Goal: Information Seeking & Learning: Learn about a topic

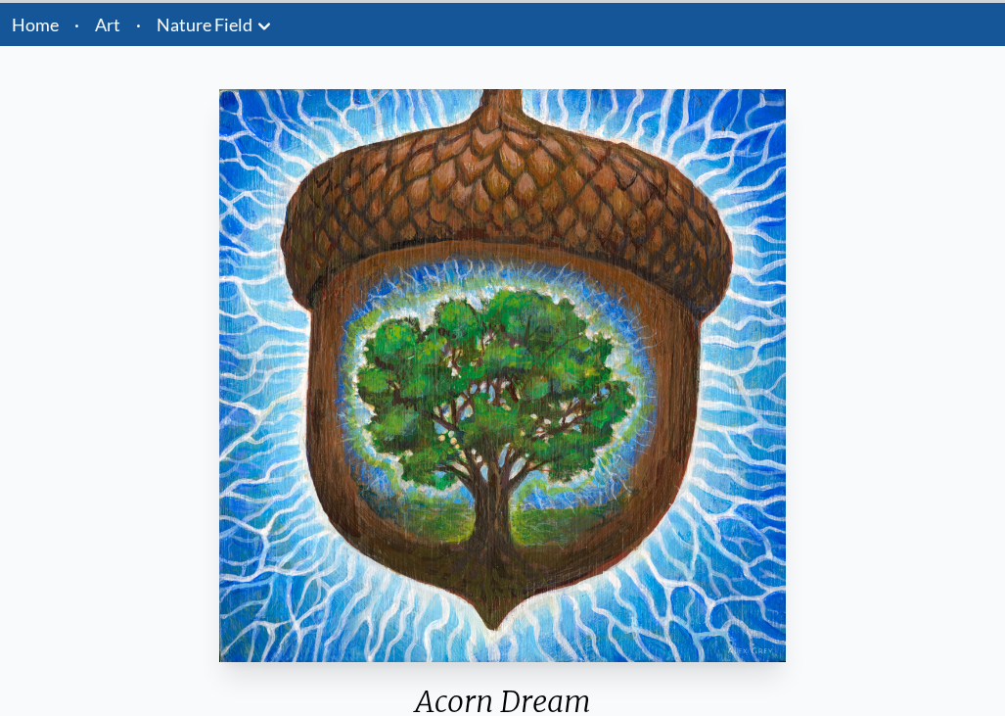
scroll to position [89, 0]
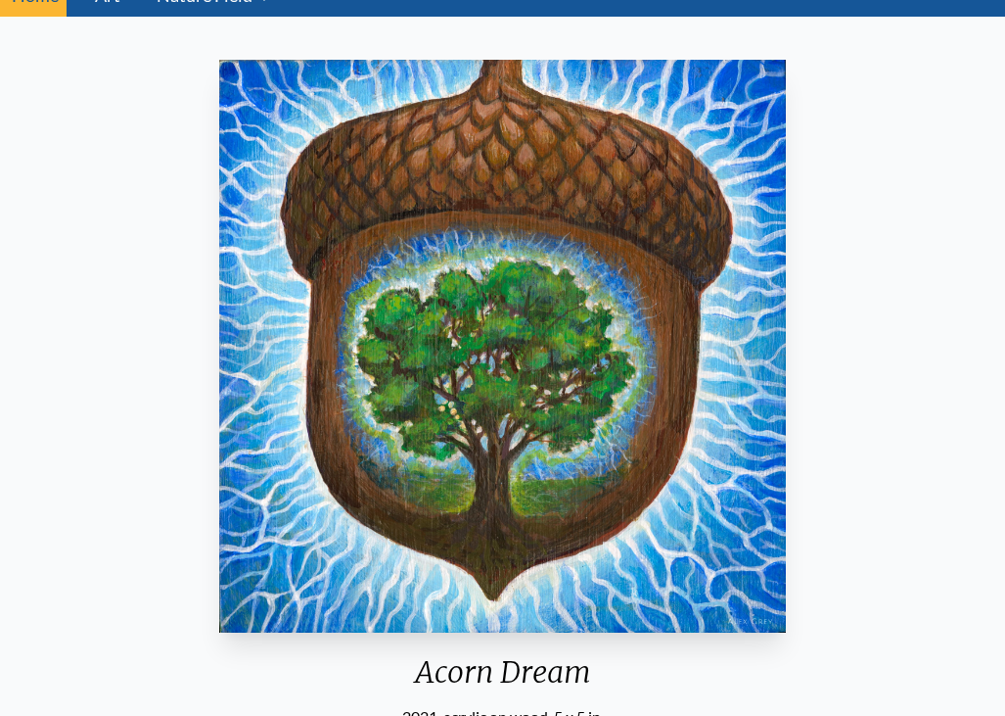
click at [340, 218] on img "3 / 22" at bounding box center [502, 346] width 566 height 573
click at [489, 162] on img "3 / 22" at bounding box center [502, 346] width 566 height 573
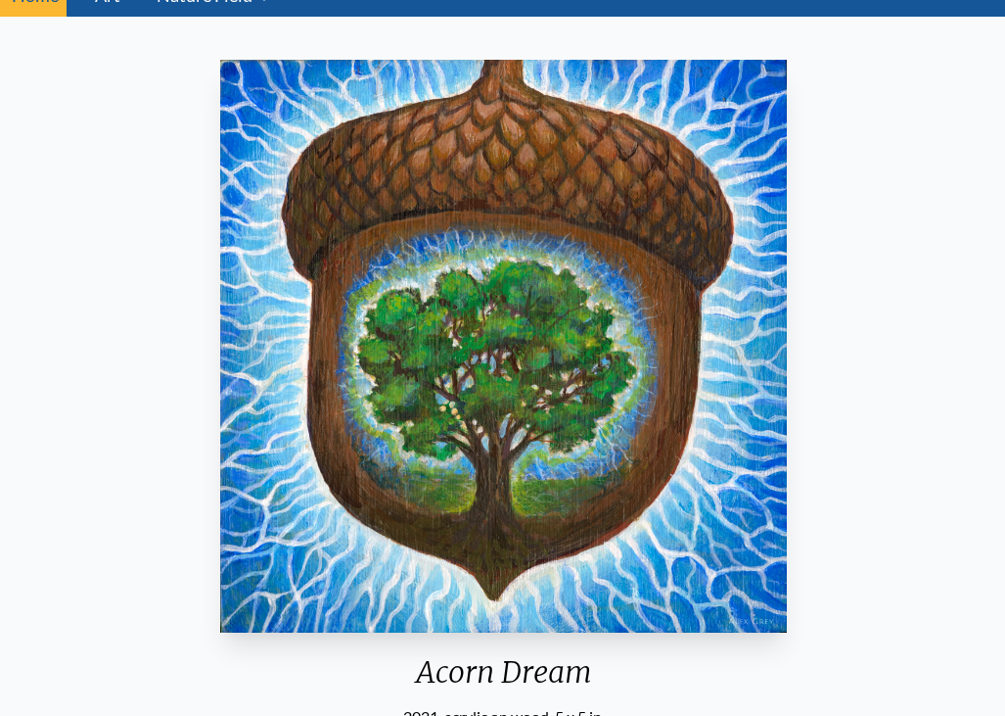
click at [656, 0] on html "Art Writings About" at bounding box center [502, 511] width 1005 height 1201
click at [666, 111] on img "3 / 22" at bounding box center [503, 346] width 566 height 573
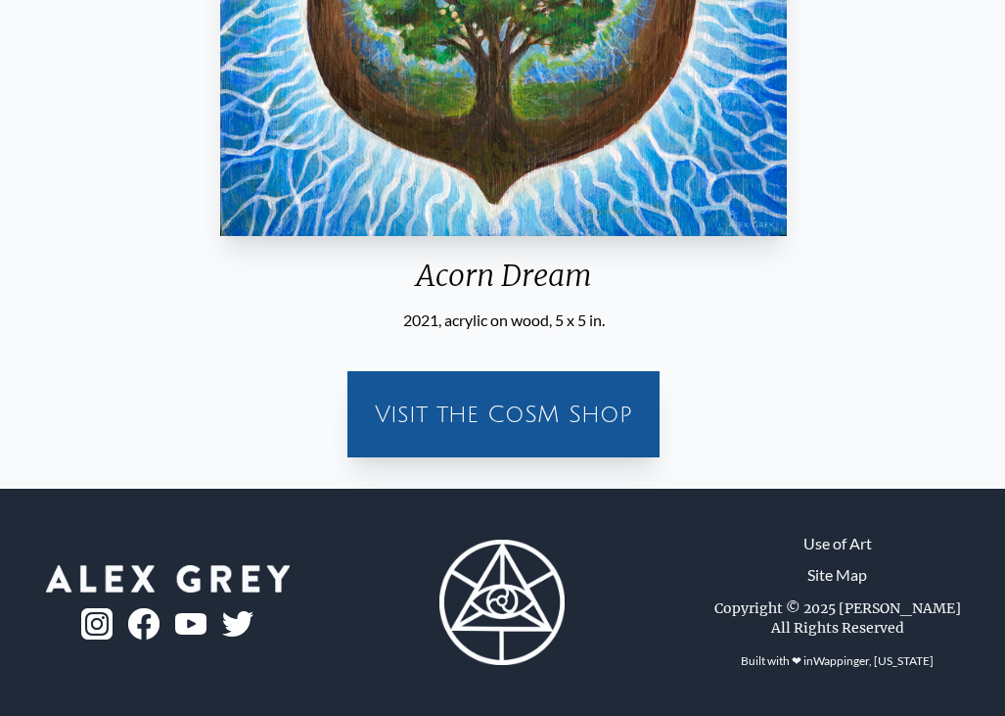
scroll to position [297, 0]
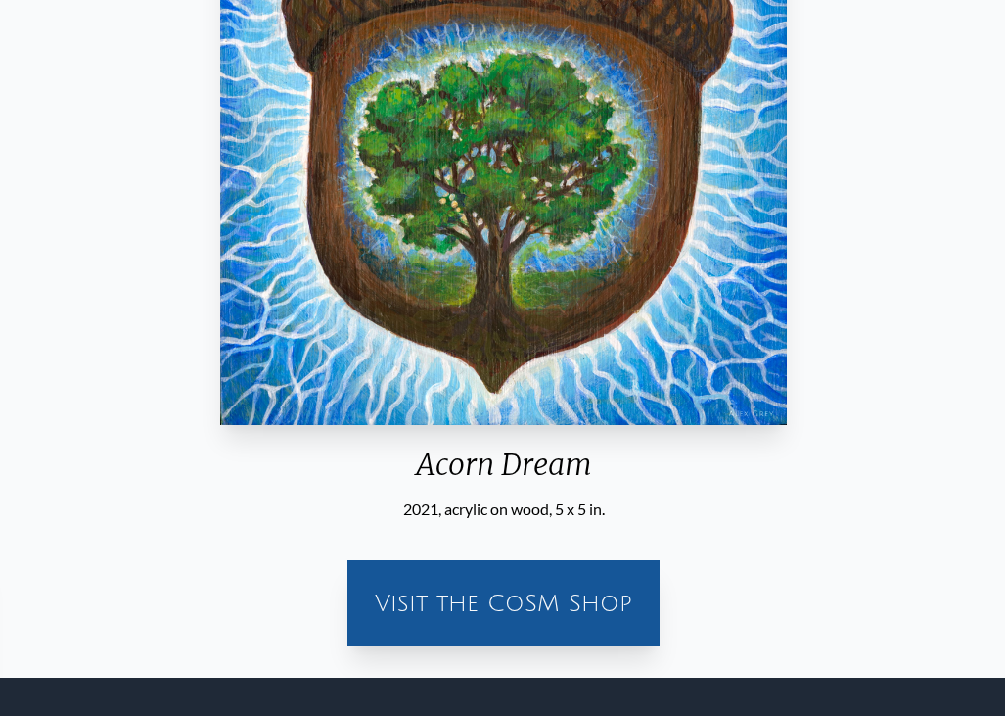
click at [689, 160] on img "3 / 22" at bounding box center [503, 138] width 566 height 573
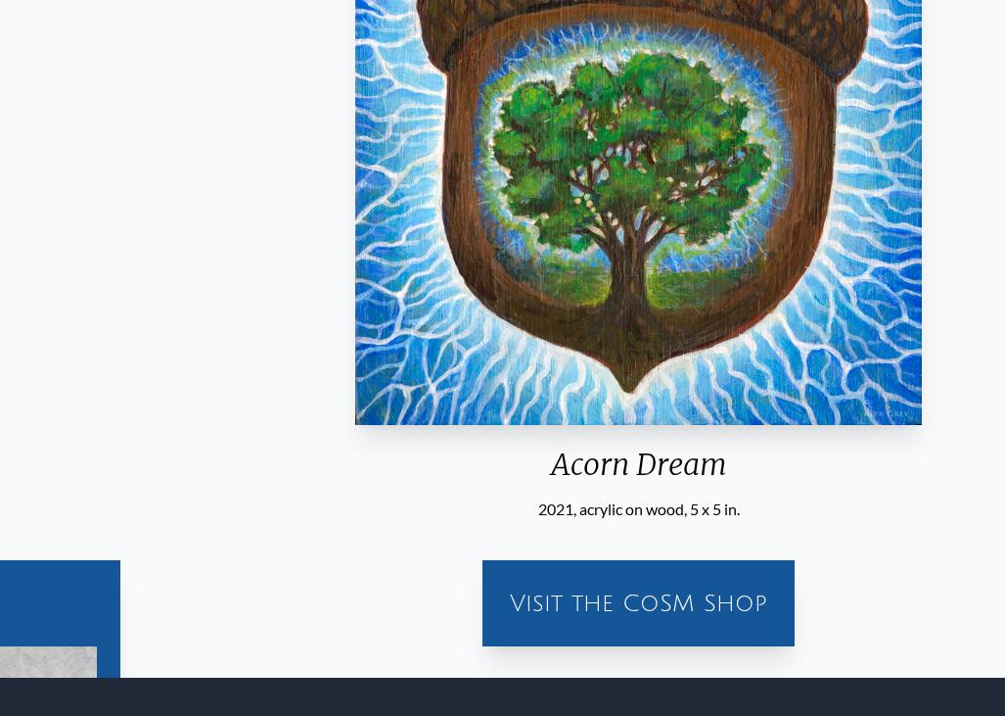
click at [587, 456] on div "Acorn Dream" at bounding box center [639, 471] width 582 height 51
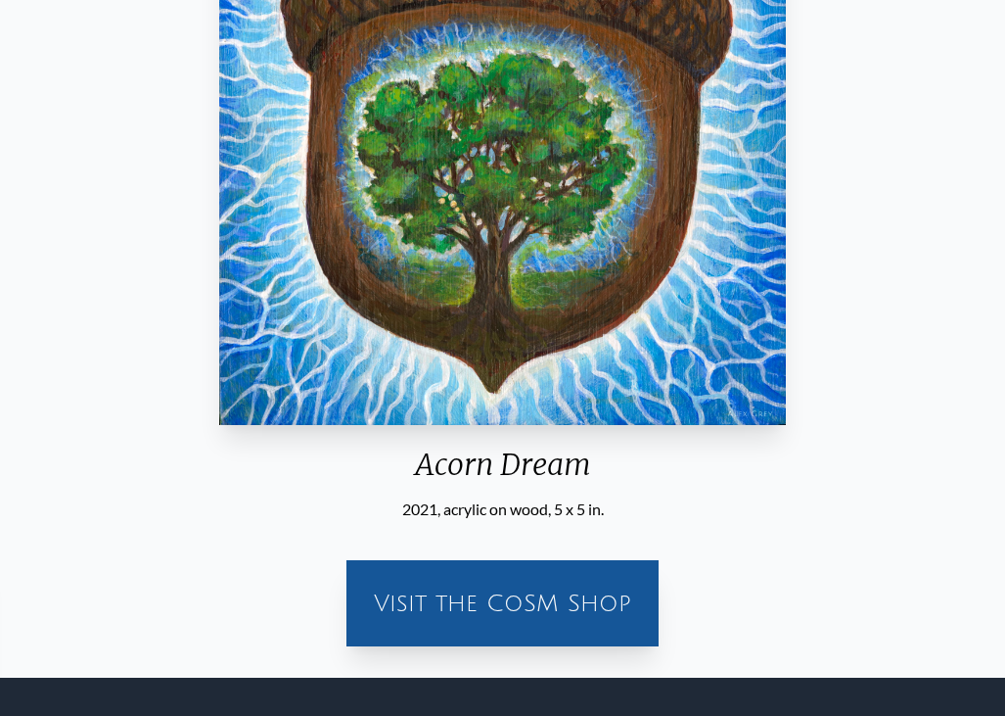
click at [600, 33] on img "3 / 22" at bounding box center [502, 138] width 566 height 573
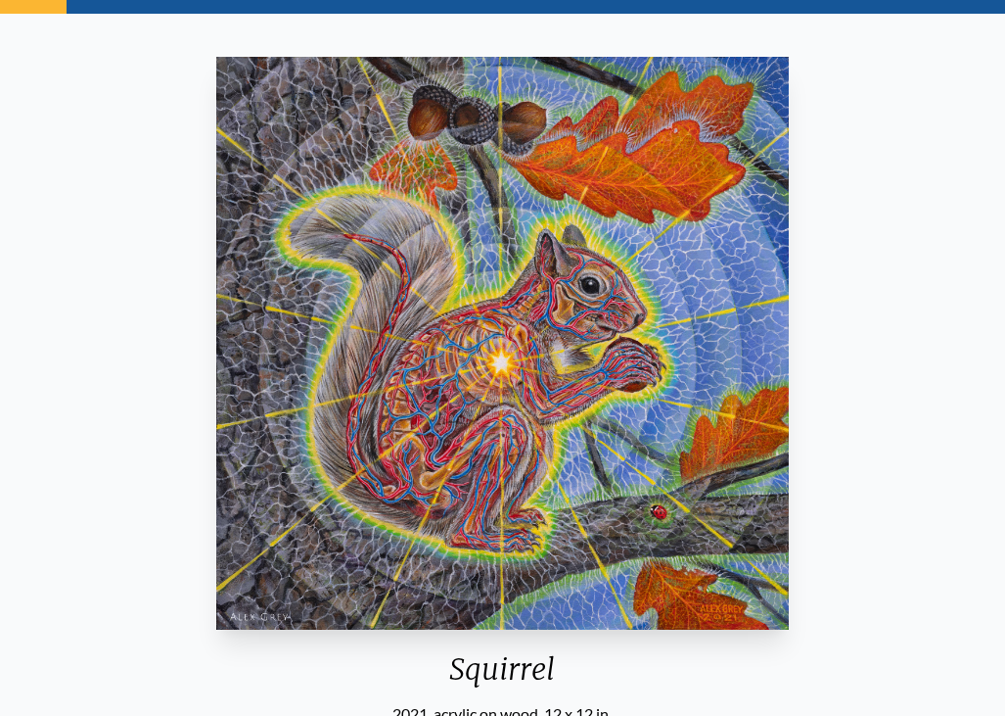
scroll to position [77, 0]
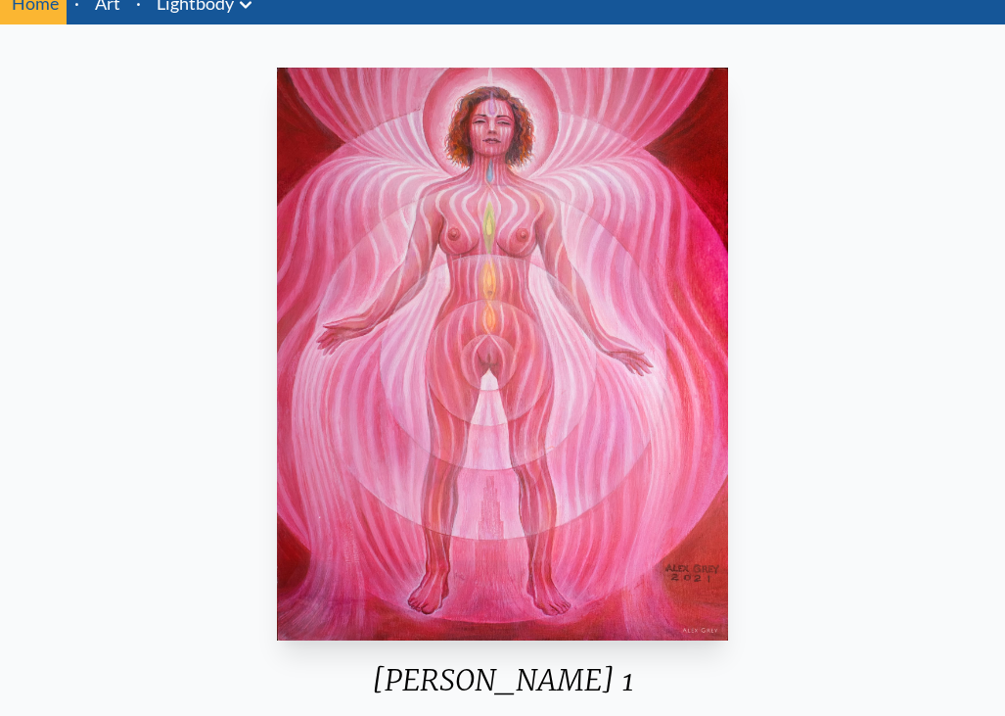
scroll to position [150, 0]
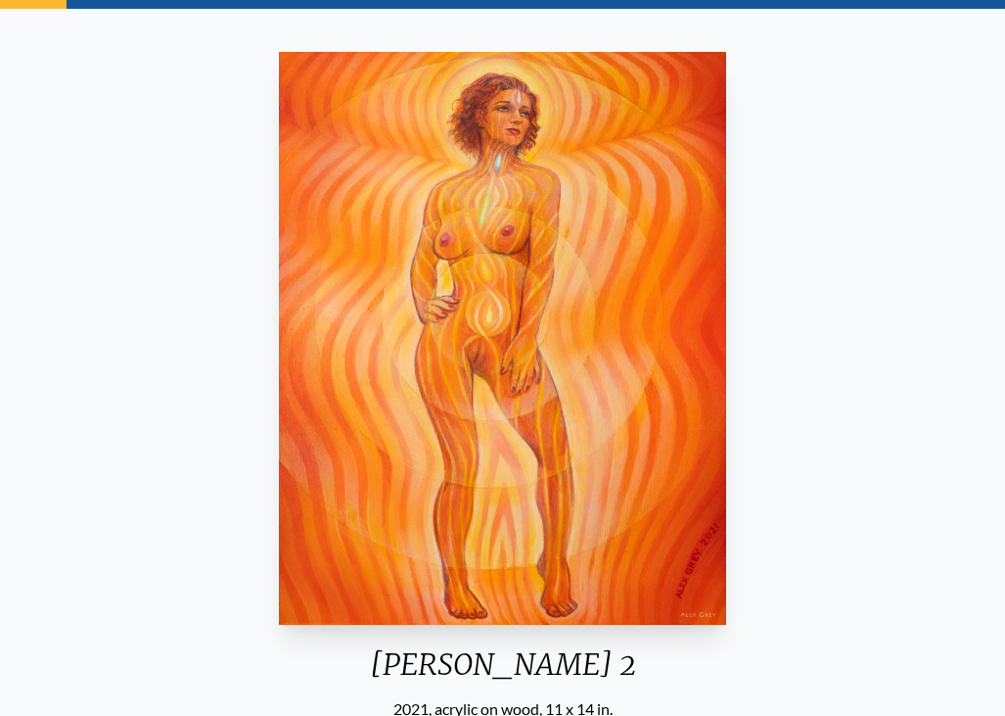
scroll to position [100, 0]
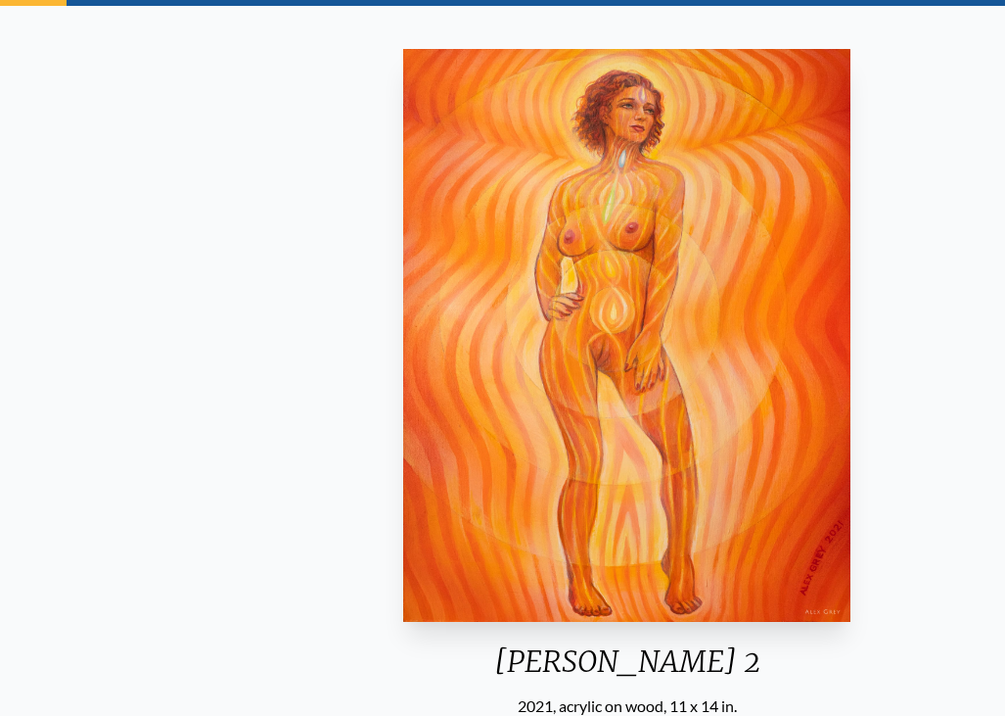
click at [738, 0] on html "Art Writings About" at bounding box center [502, 500] width 1005 height 1201
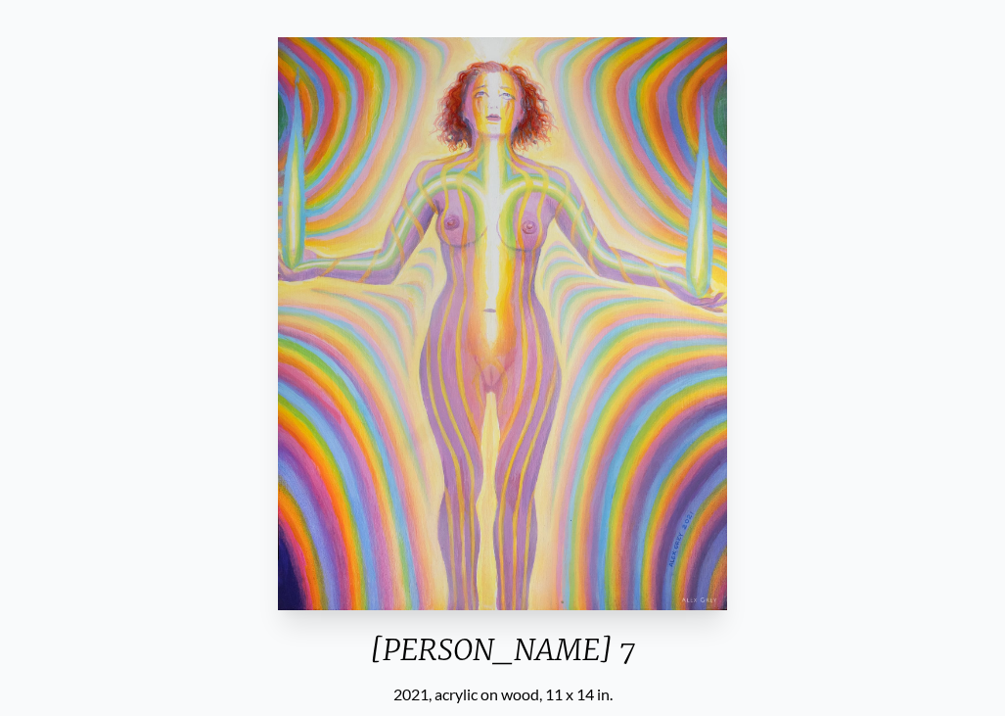
scroll to position [244, 0]
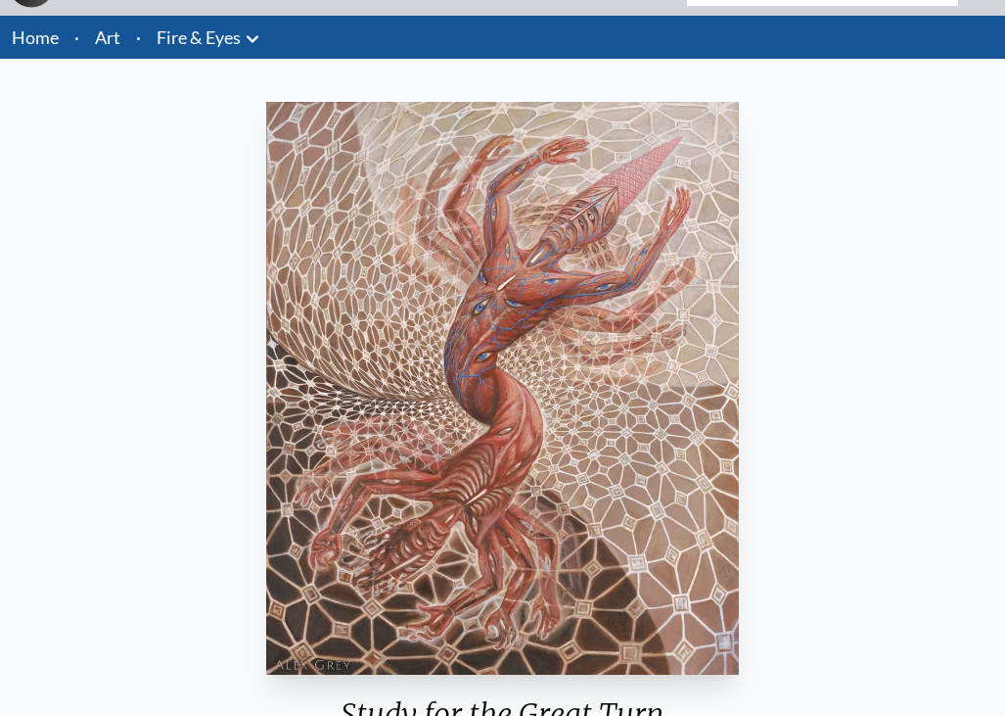
scroll to position [170, 0]
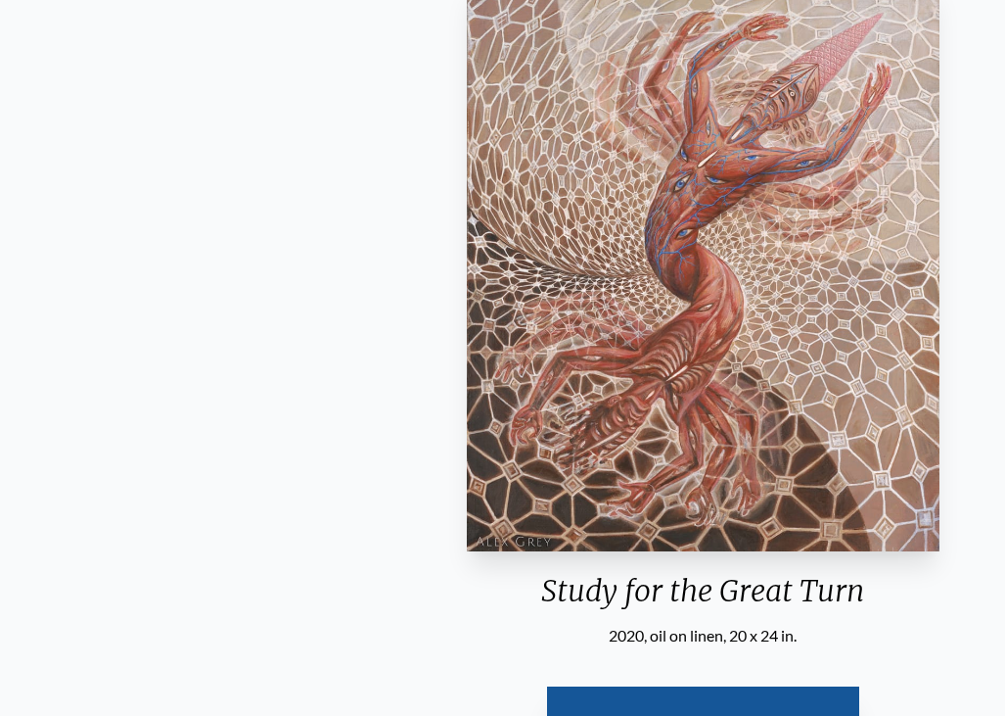
click at [544, 581] on div "Study for the Great Turn" at bounding box center [703, 598] width 489 height 51
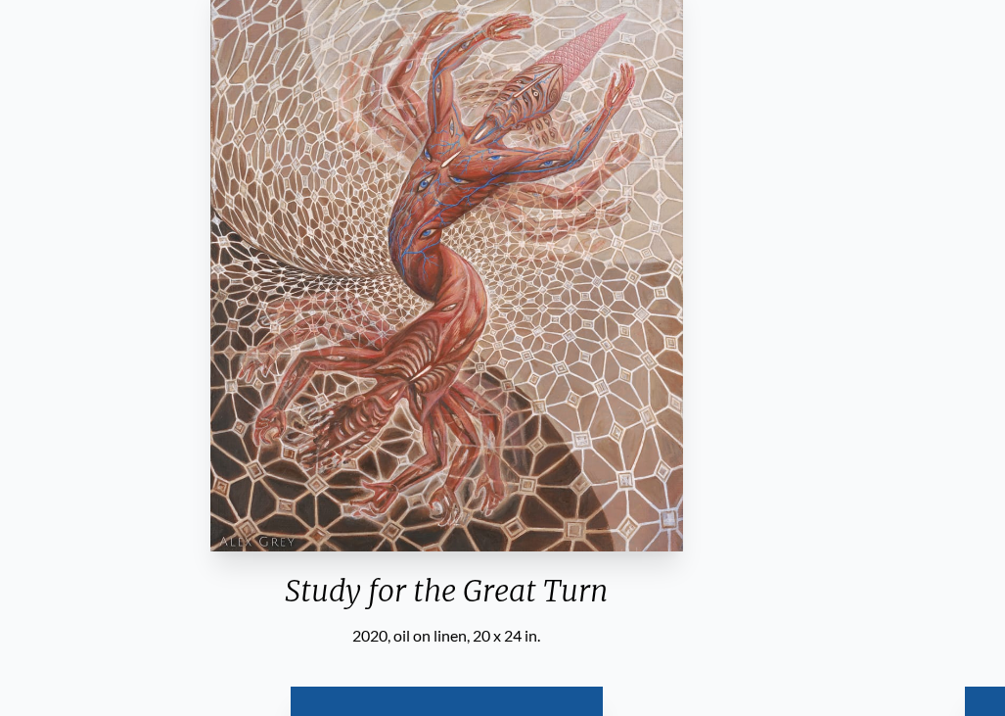
click at [606, 591] on div "Study for the Great Turn" at bounding box center [447, 598] width 489 height 51
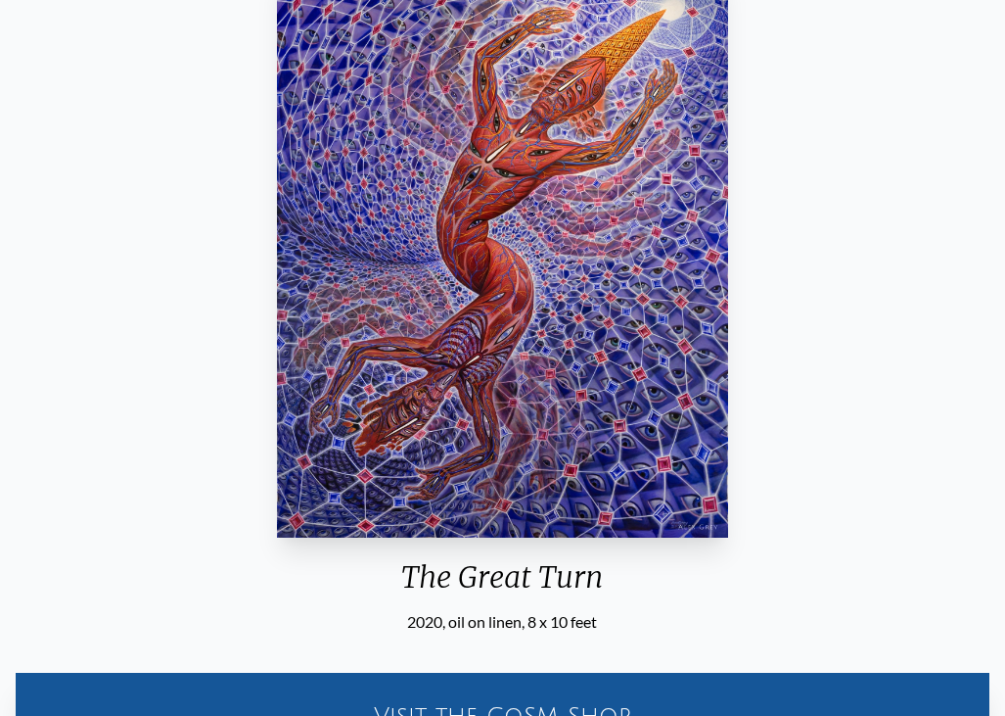
scroll to position [88, 0]
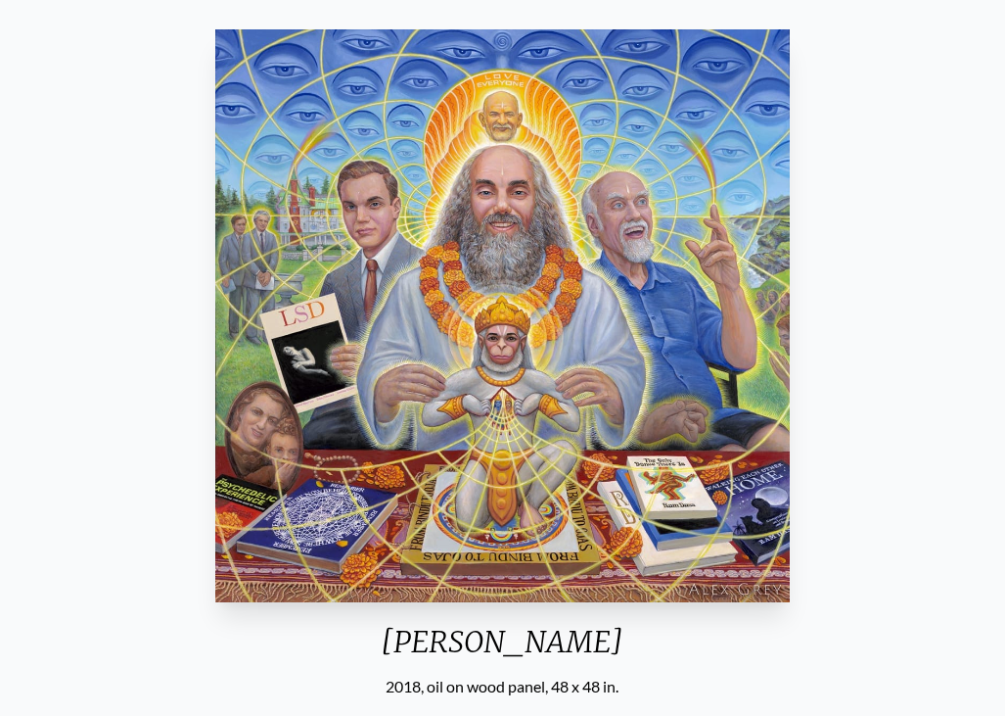
scroll to position [116, 0]
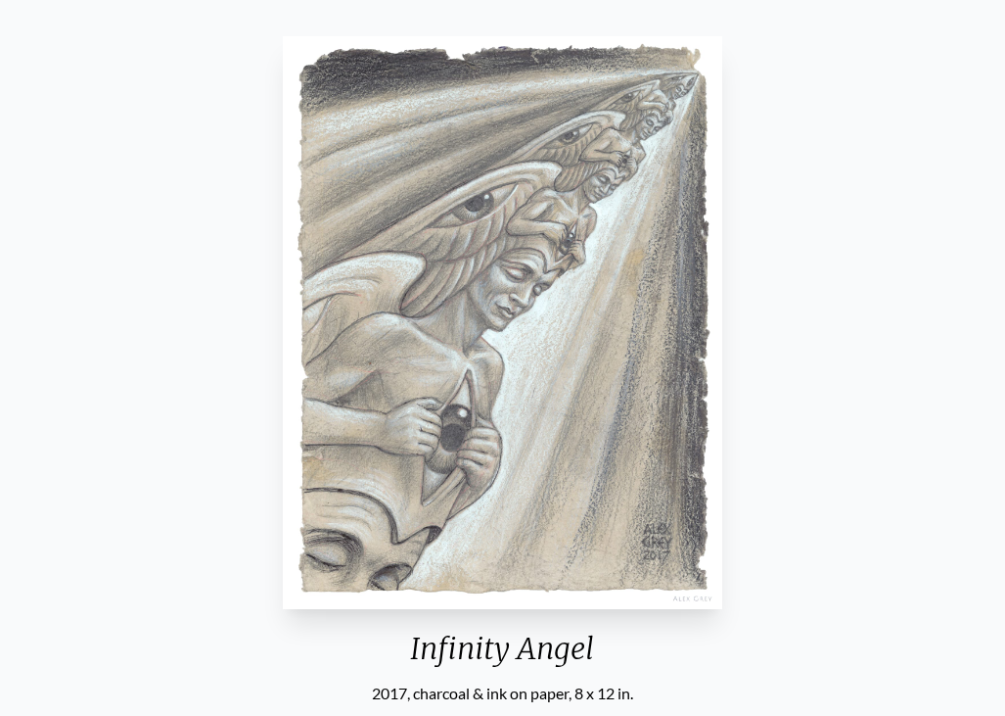
scroll to position [117, 0]
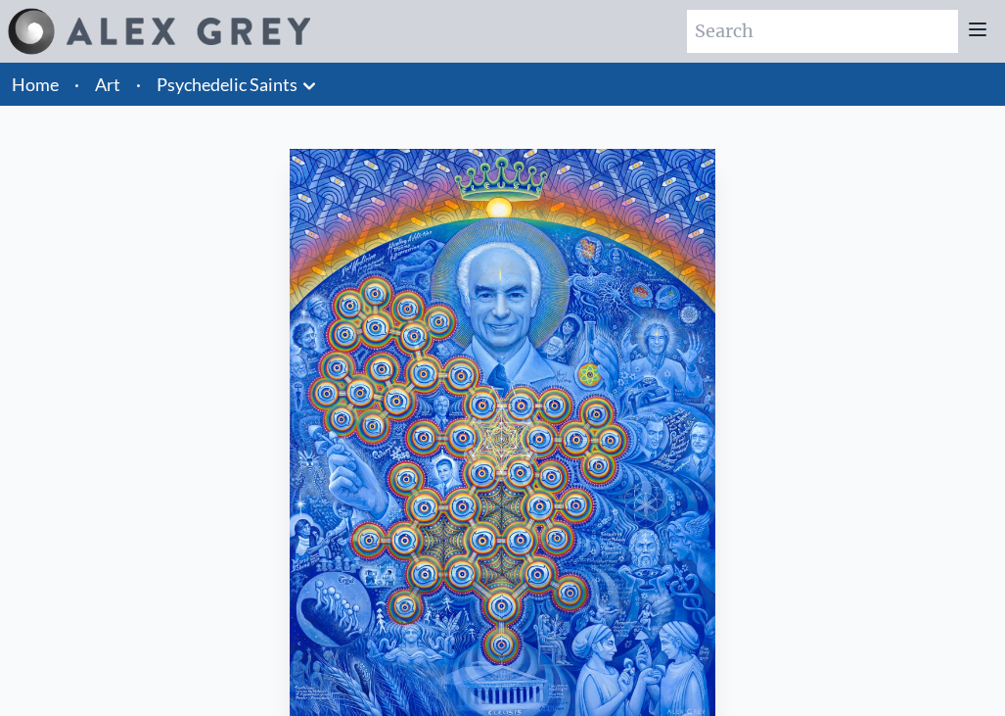
scroll to position [185, 0]
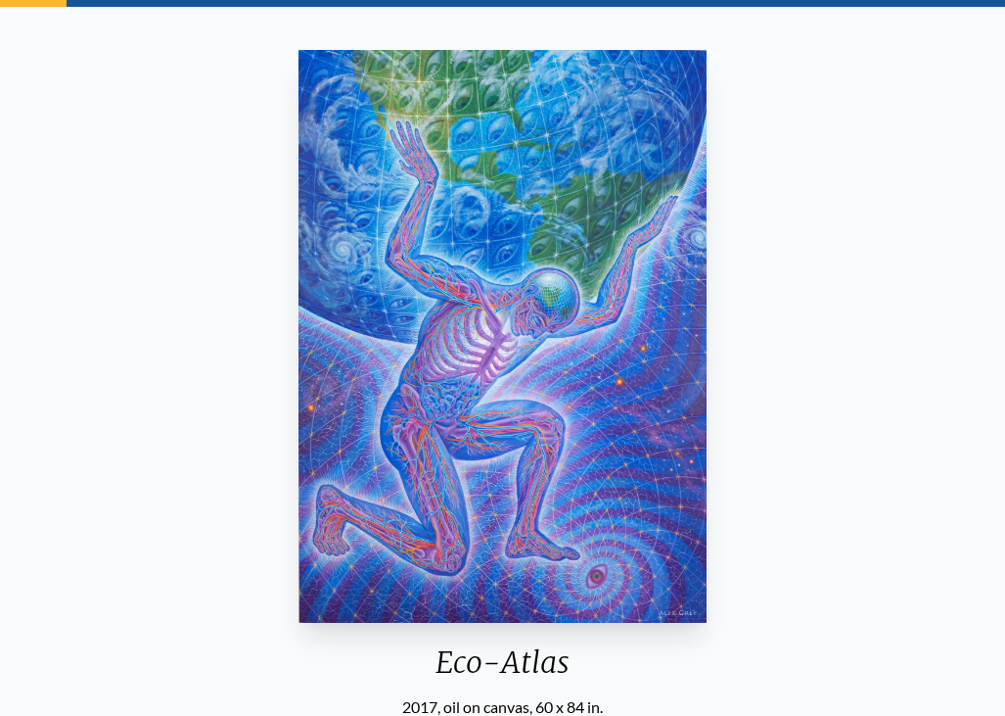
scroll to position [98, 0]
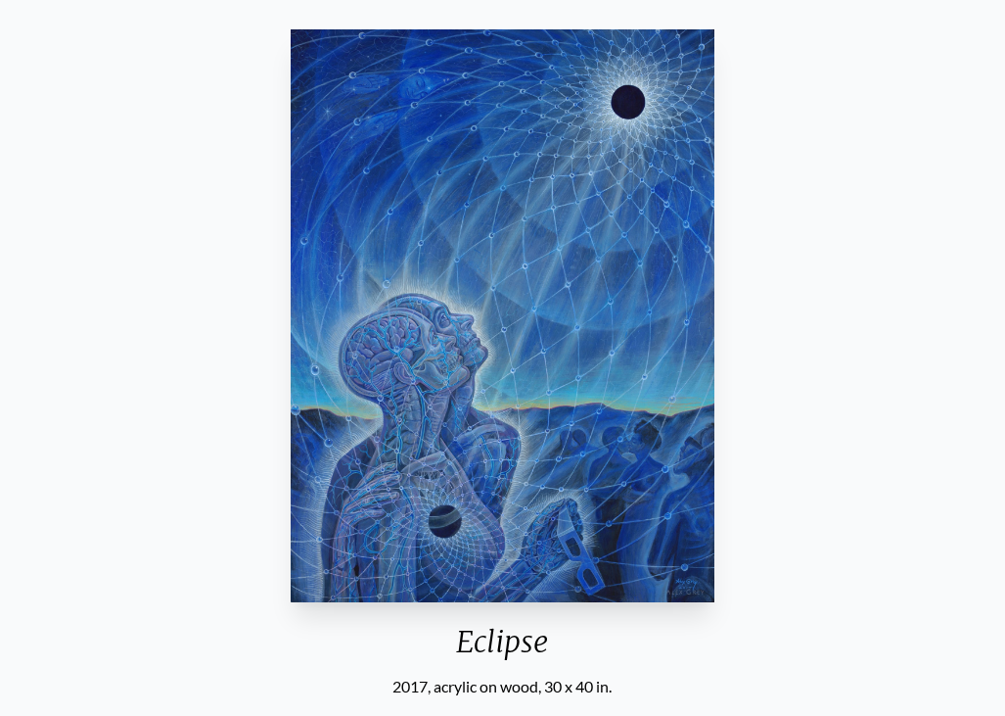
scroll to position [124, 0]
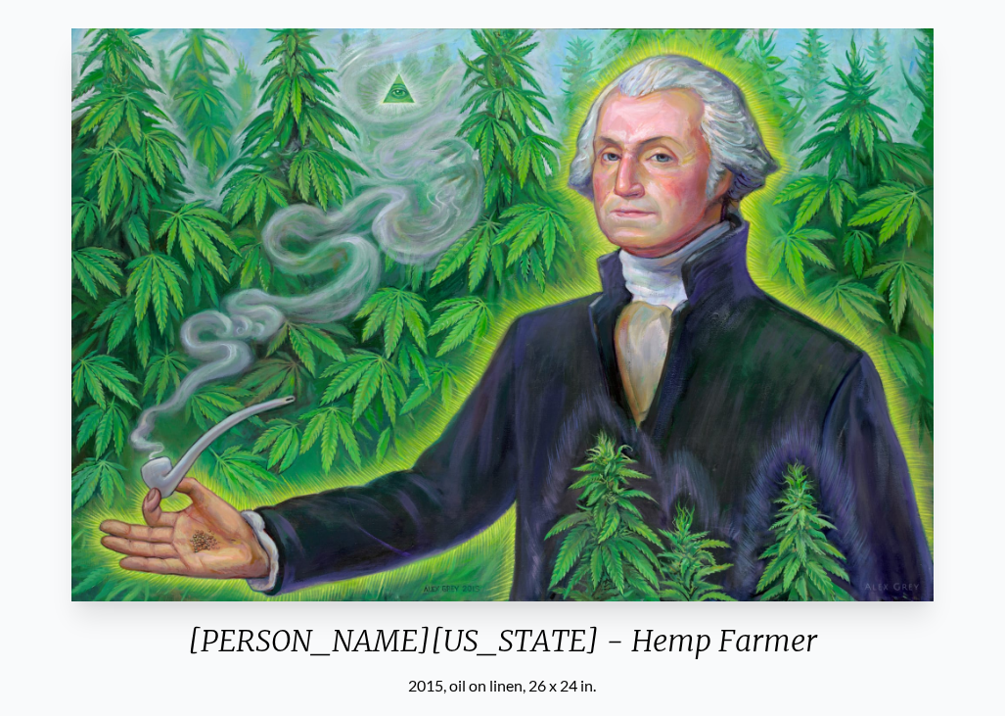
scroll to position [122, 0]
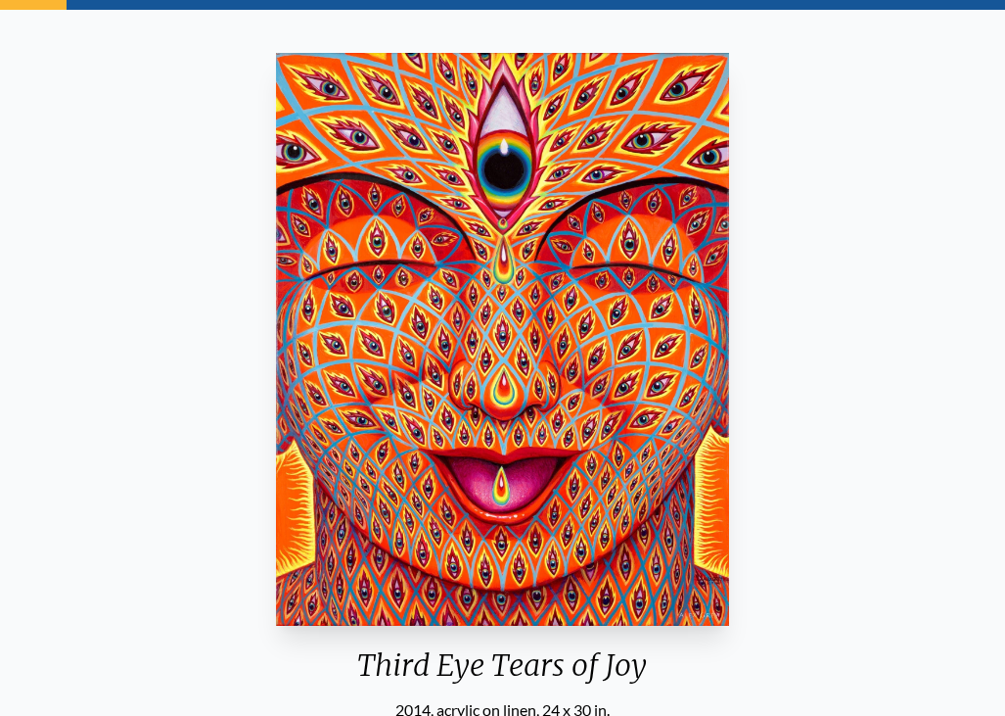
scroll to position [94, 0]
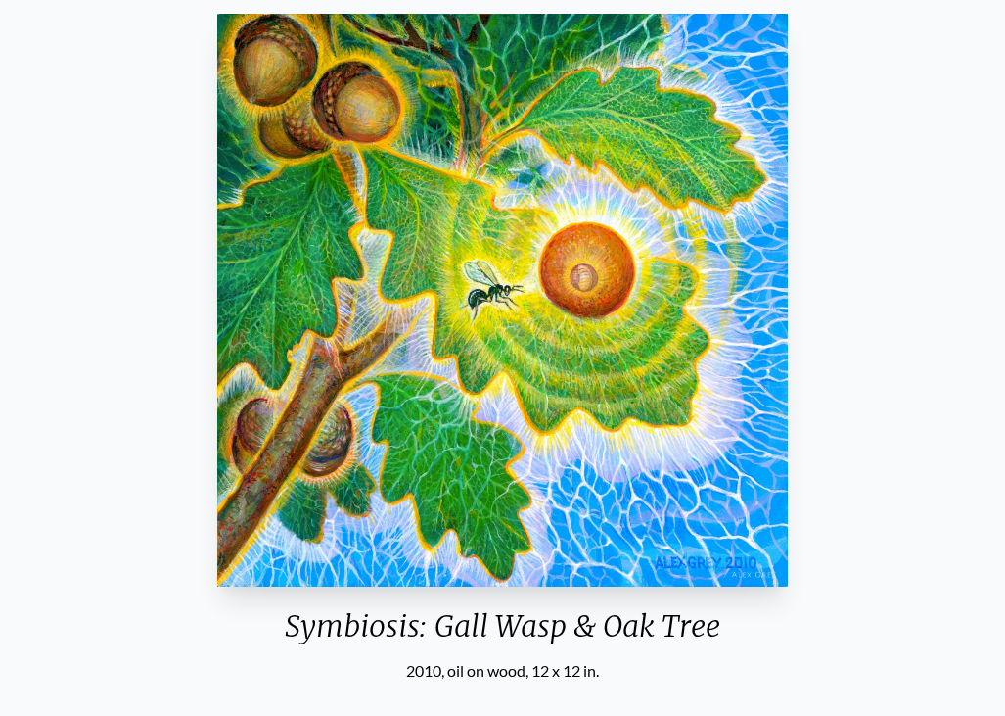
scroll to position [138, 0]
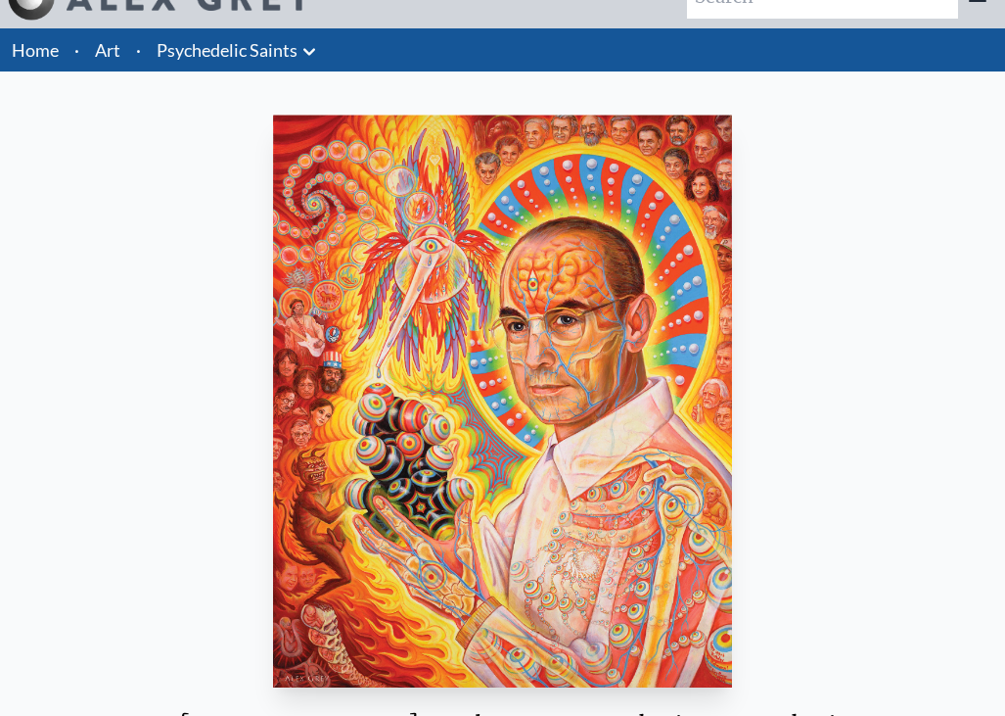
scroll to position [142, 0]
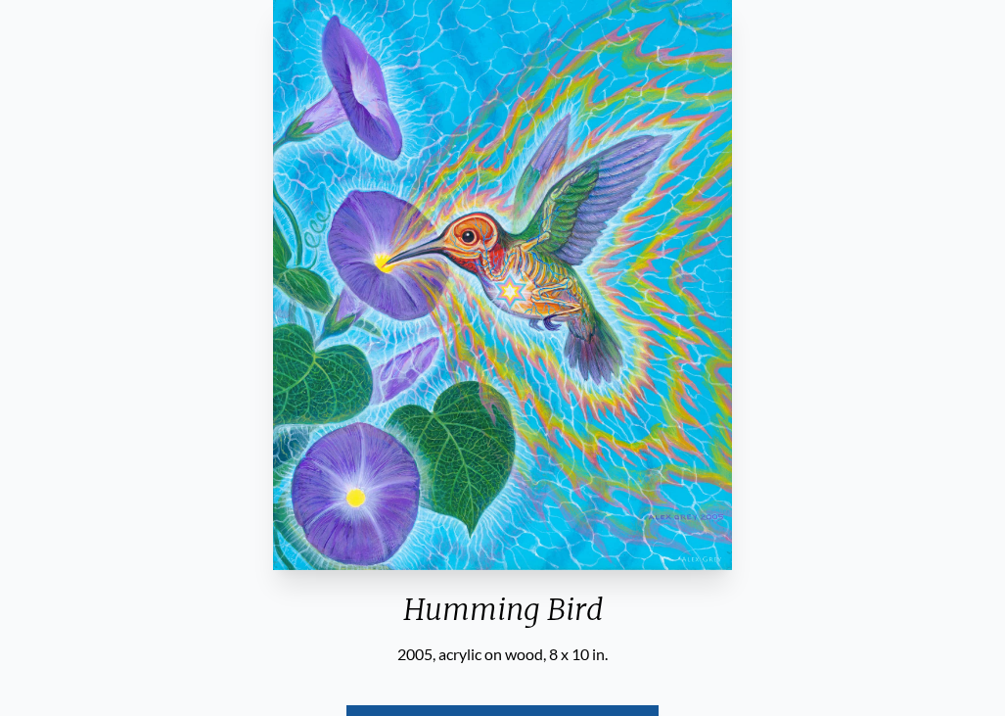
scroll to position [167, 0]
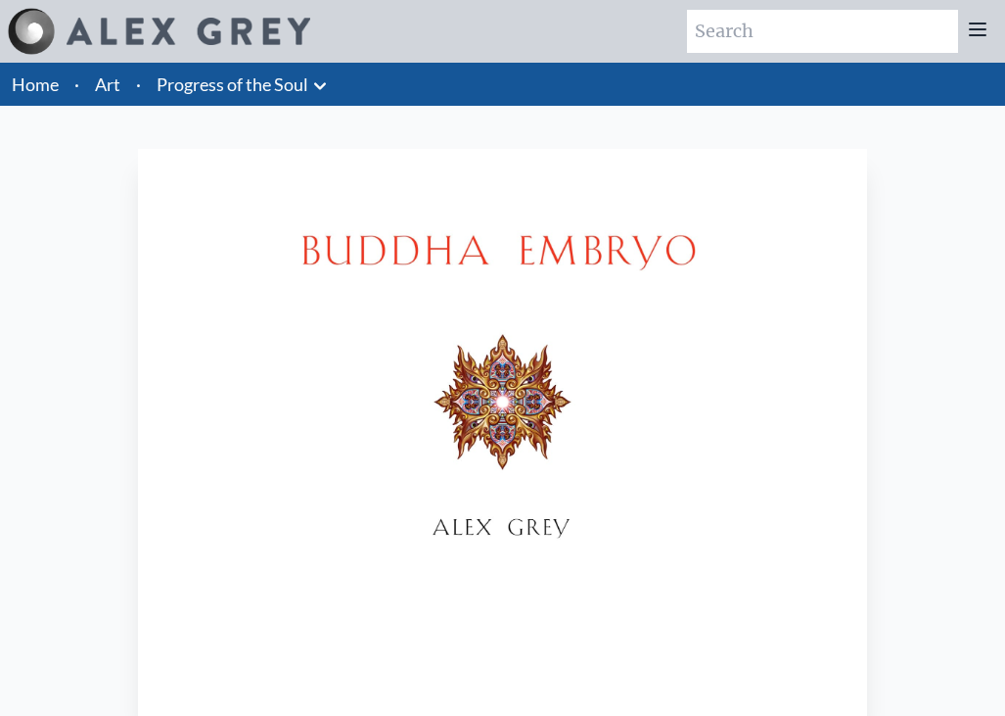
scroll to position [119, 0]
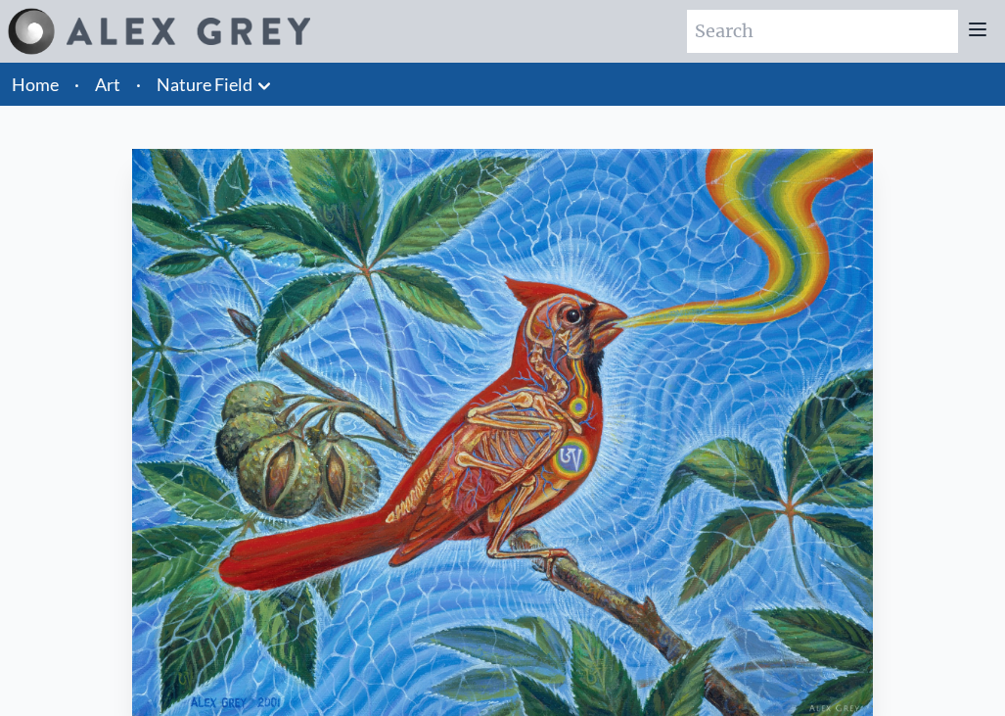
scroll to position [91, 0]
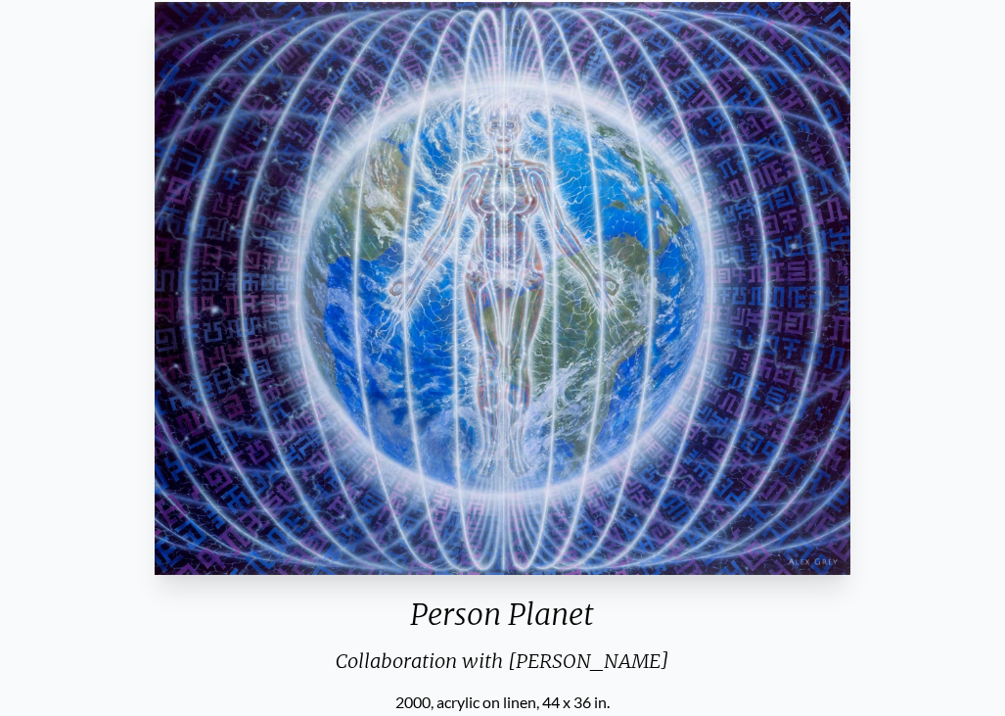
scroll to position [152, 0]
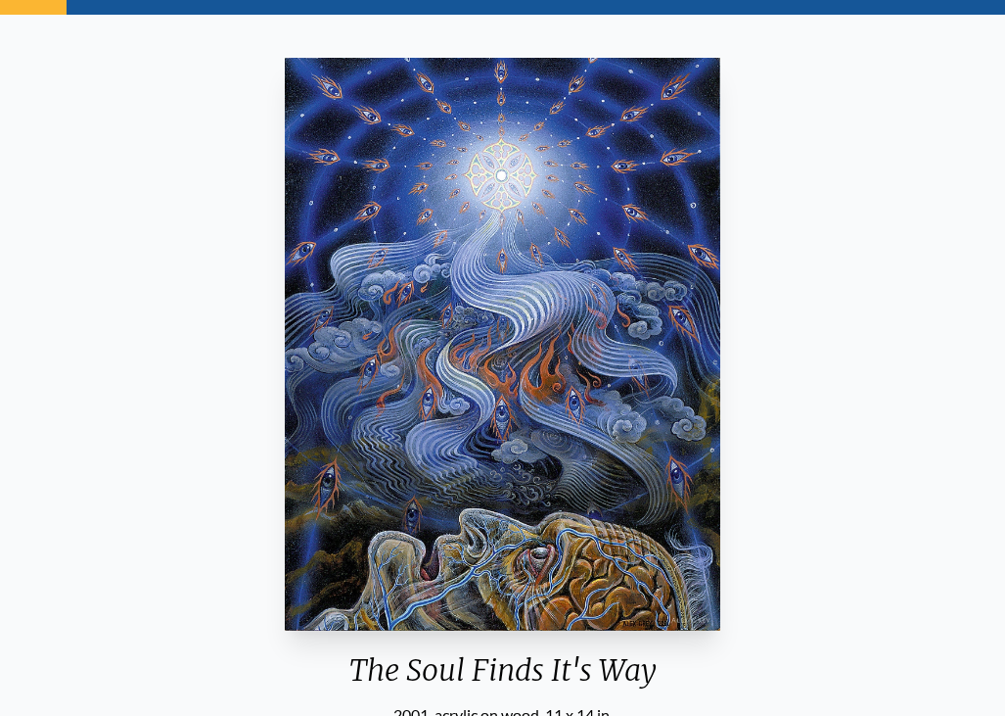
scroll to position [107, 0]
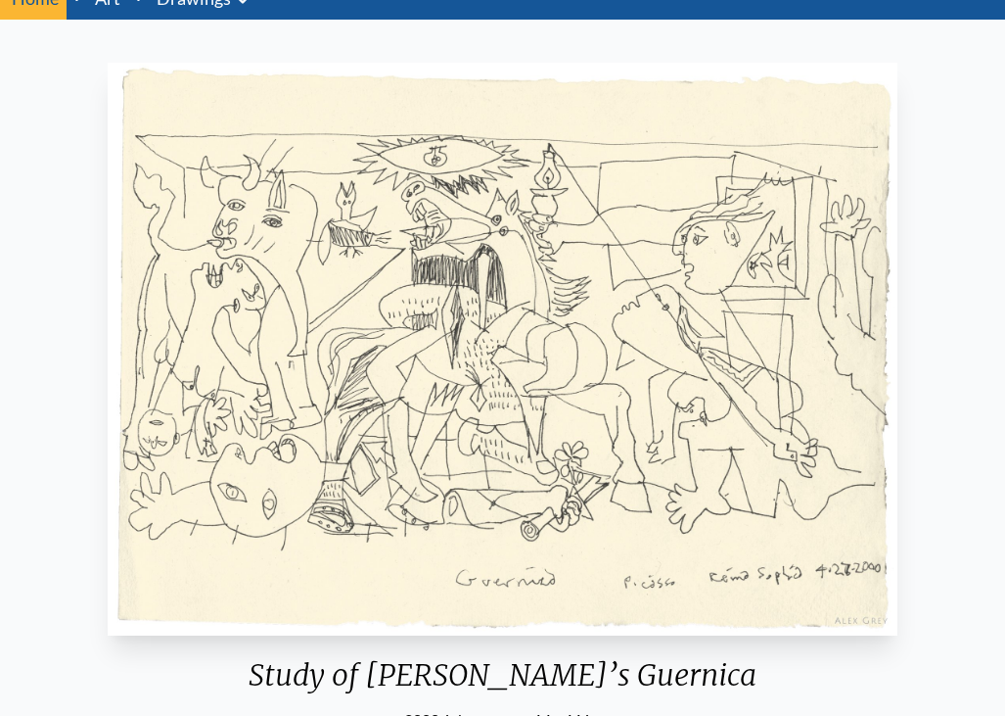
scroll to position [88, 0]
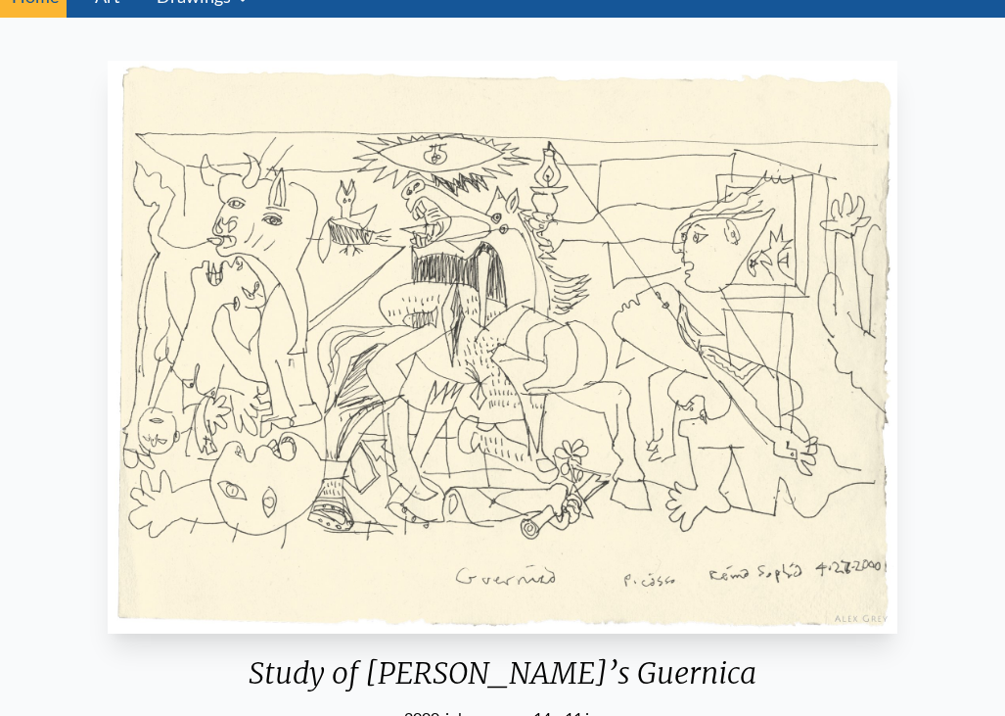
click at [654, 154] on img "32 / 71" at bounding box center [502, 347] width 789 height 573
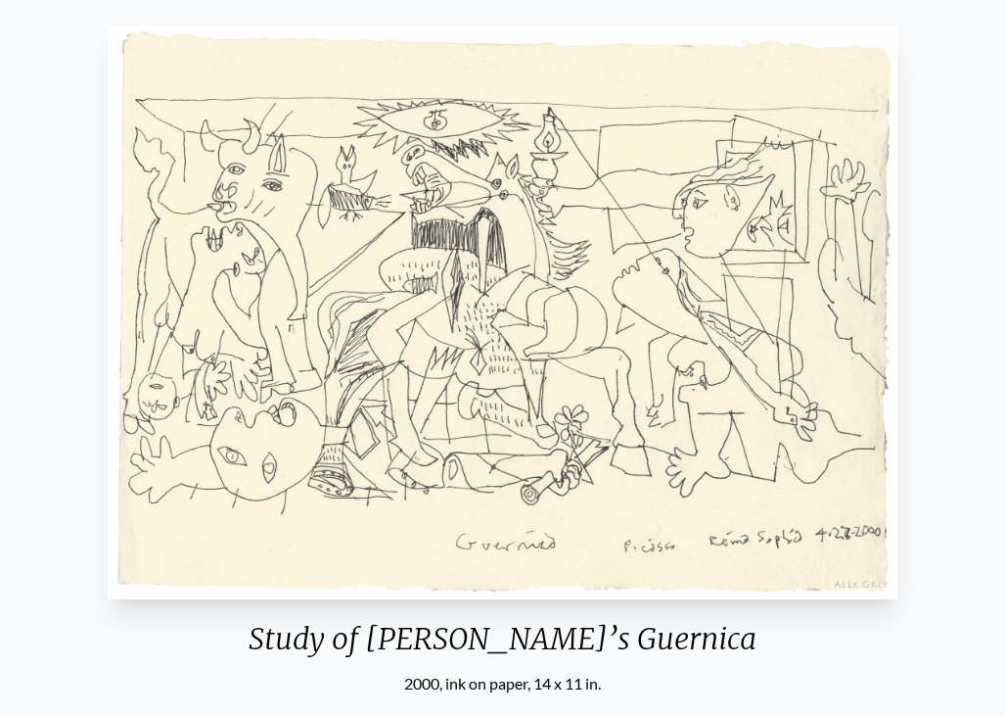
scroll to position [106, 0]
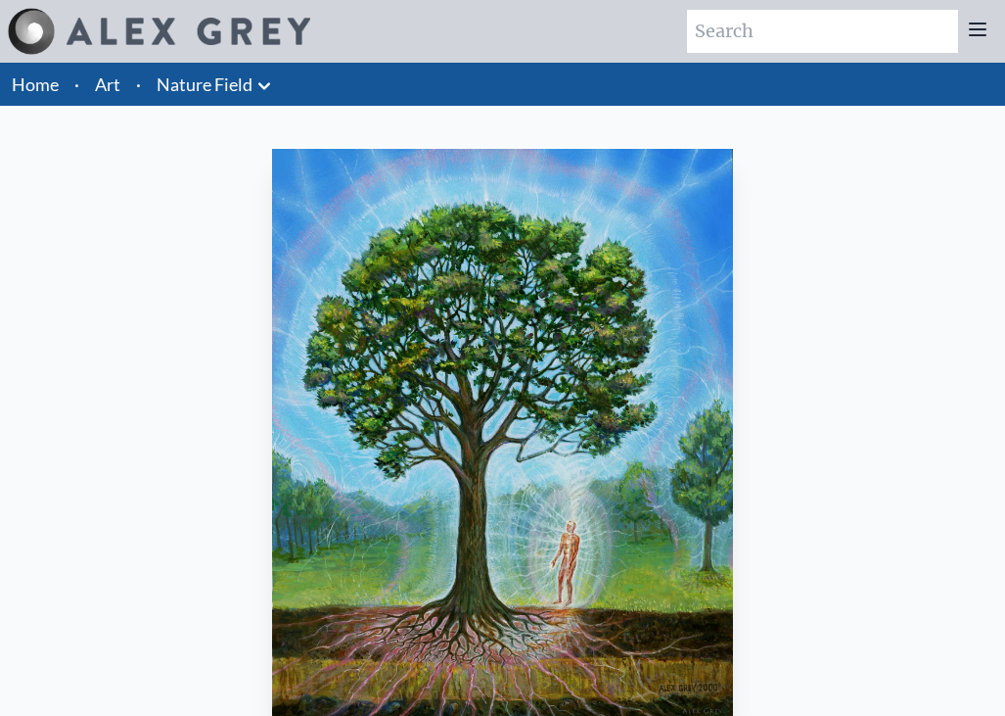
scroll to position [145, 0]
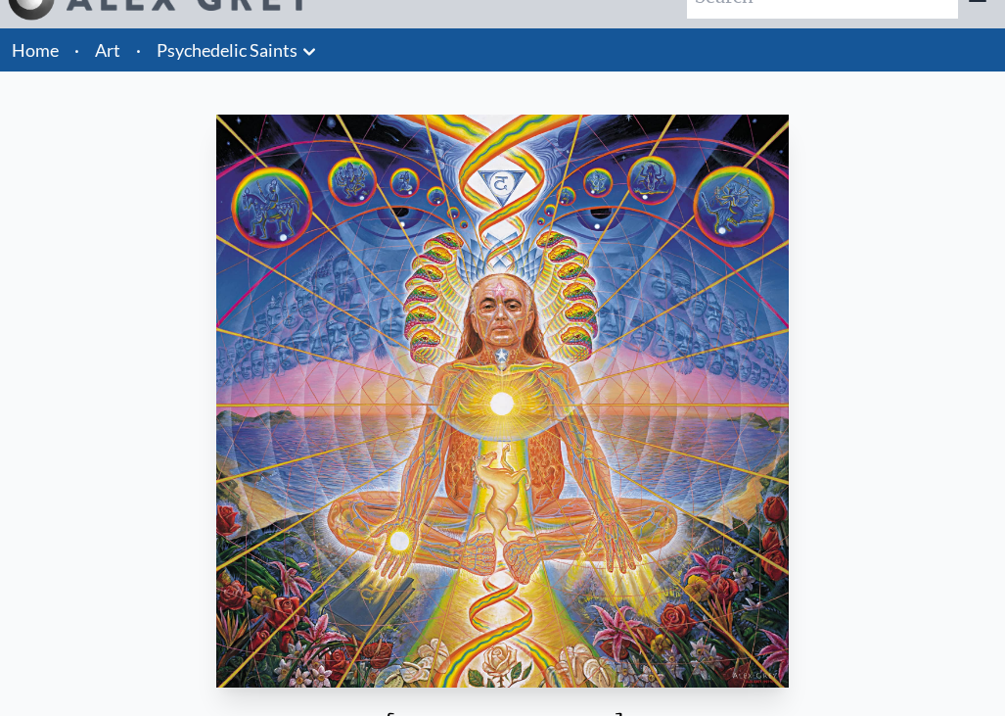
scroll to position [76, 0]
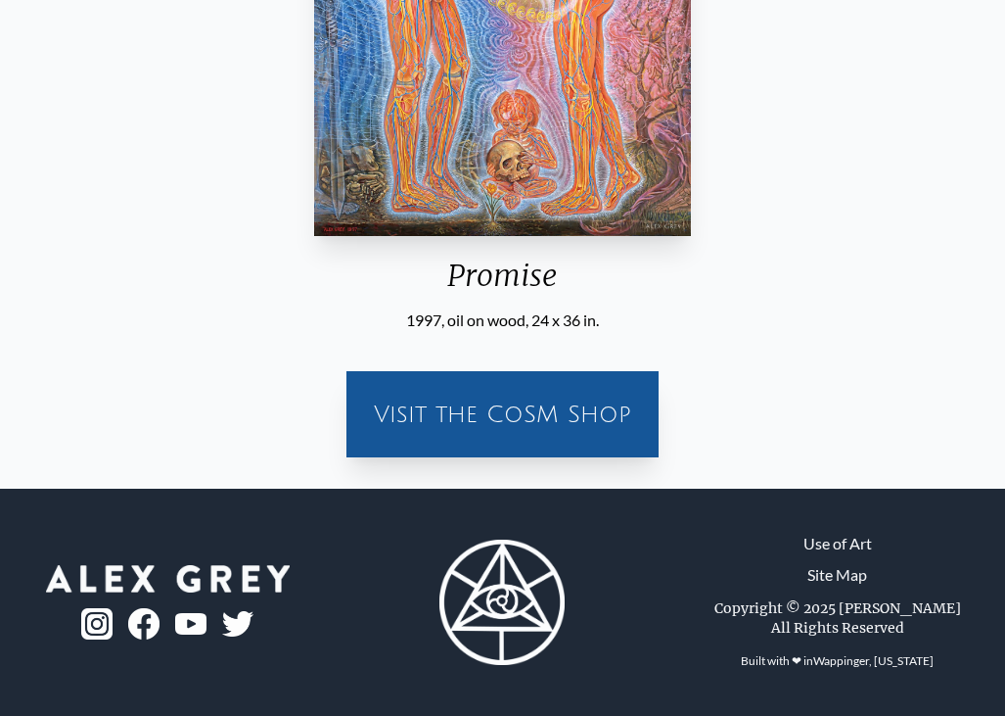
scroll to position [486, 0]
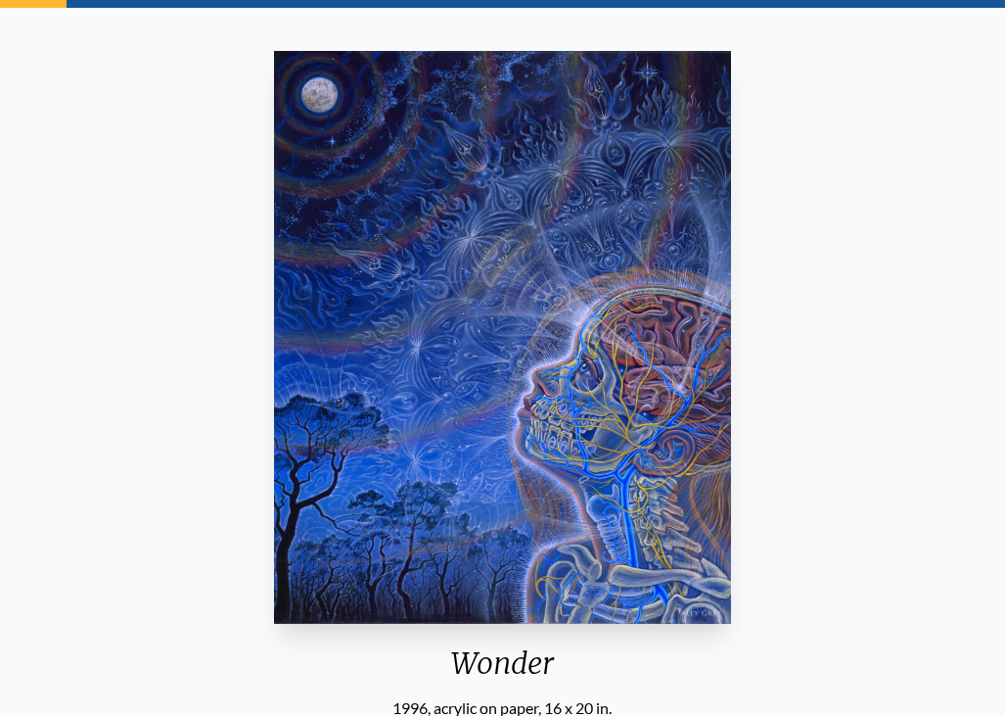
scroll to position [95, 0]
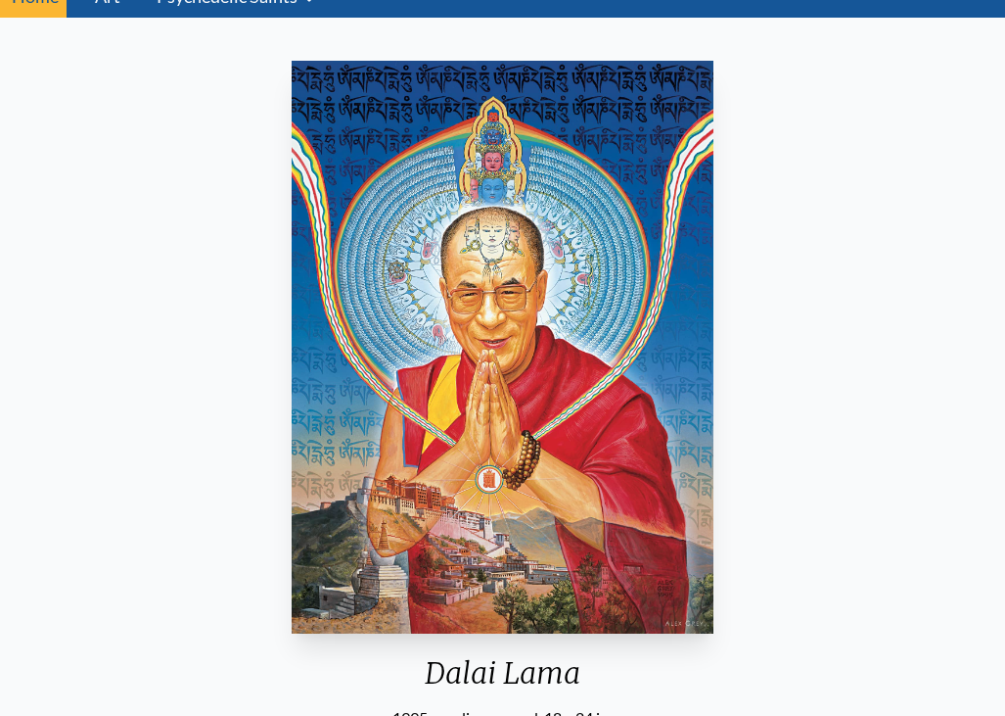
scroll to position [89, 0]
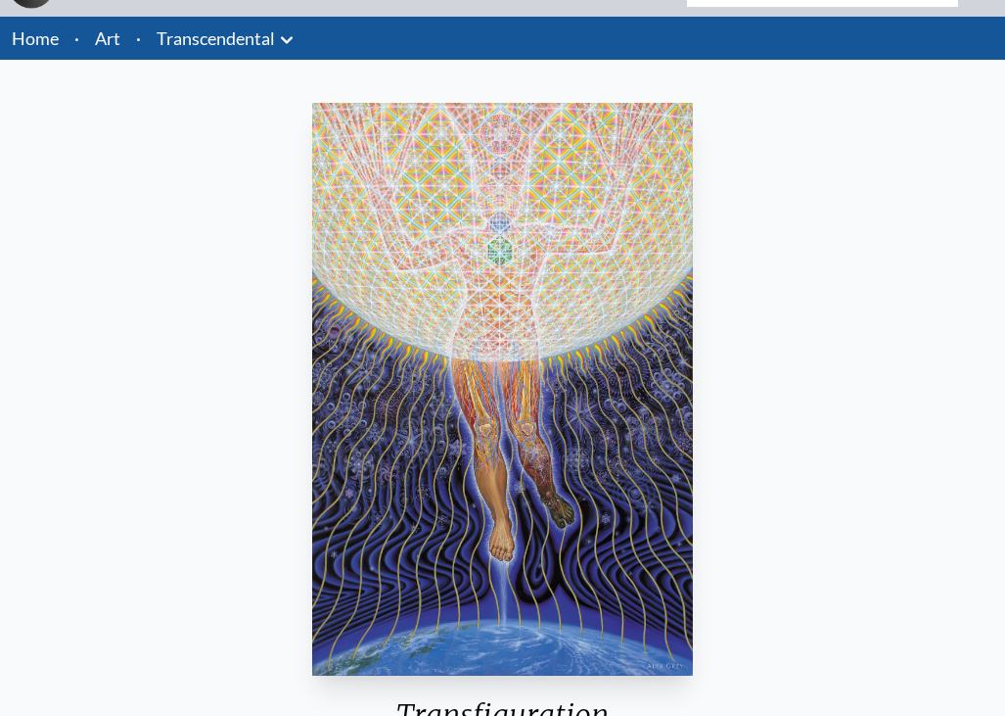
scroll to position [77, 0]
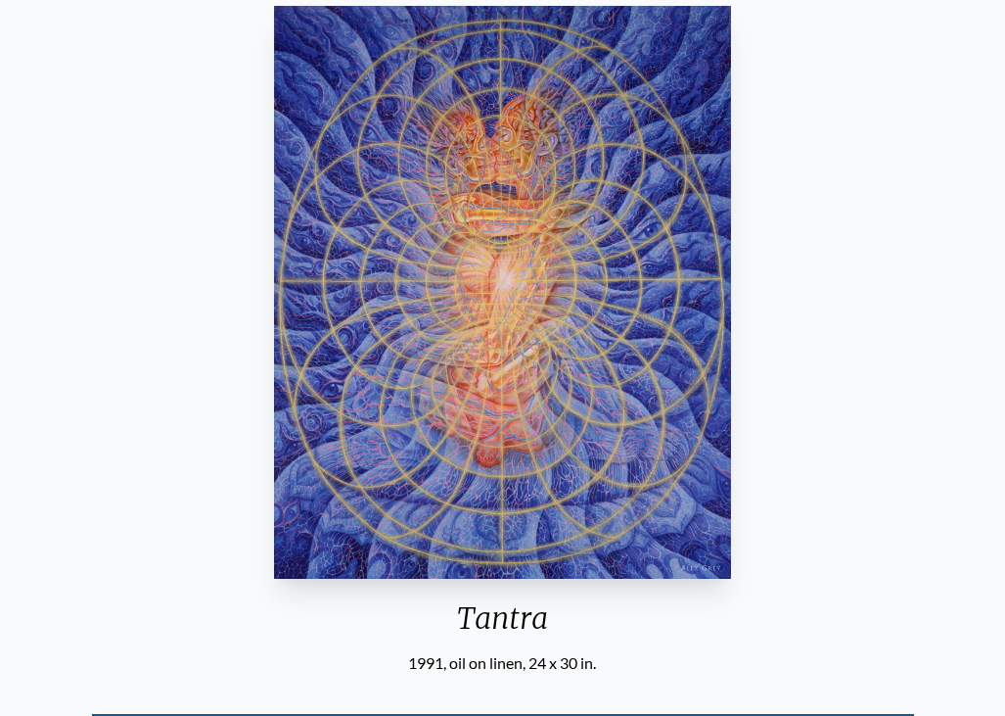
scroll to position [147, 0]
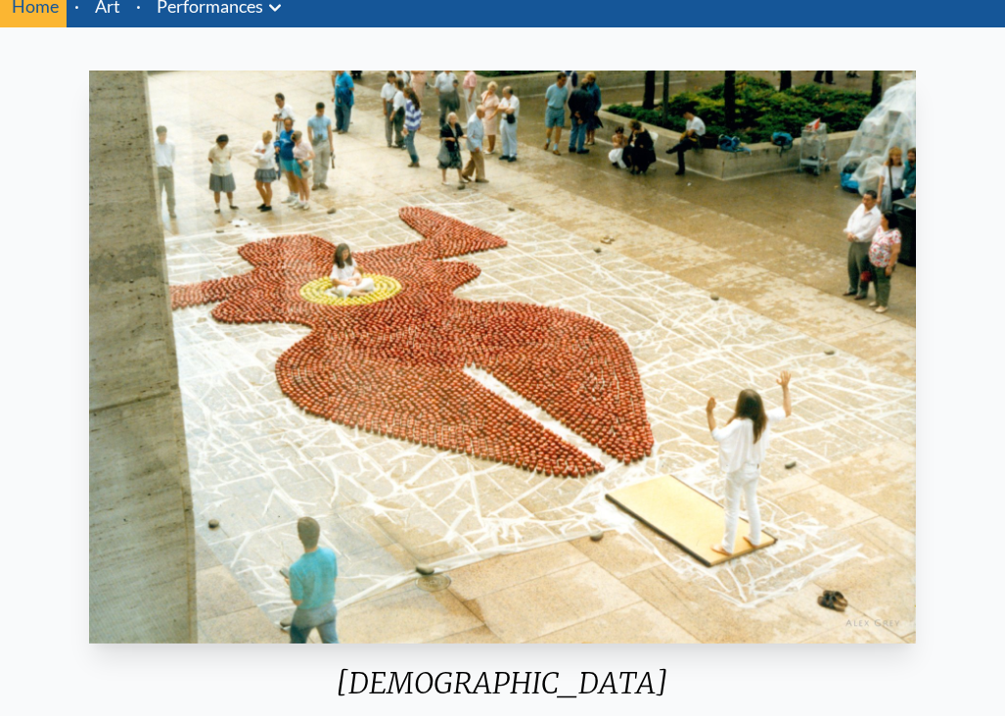
scroll to position [99, 0]
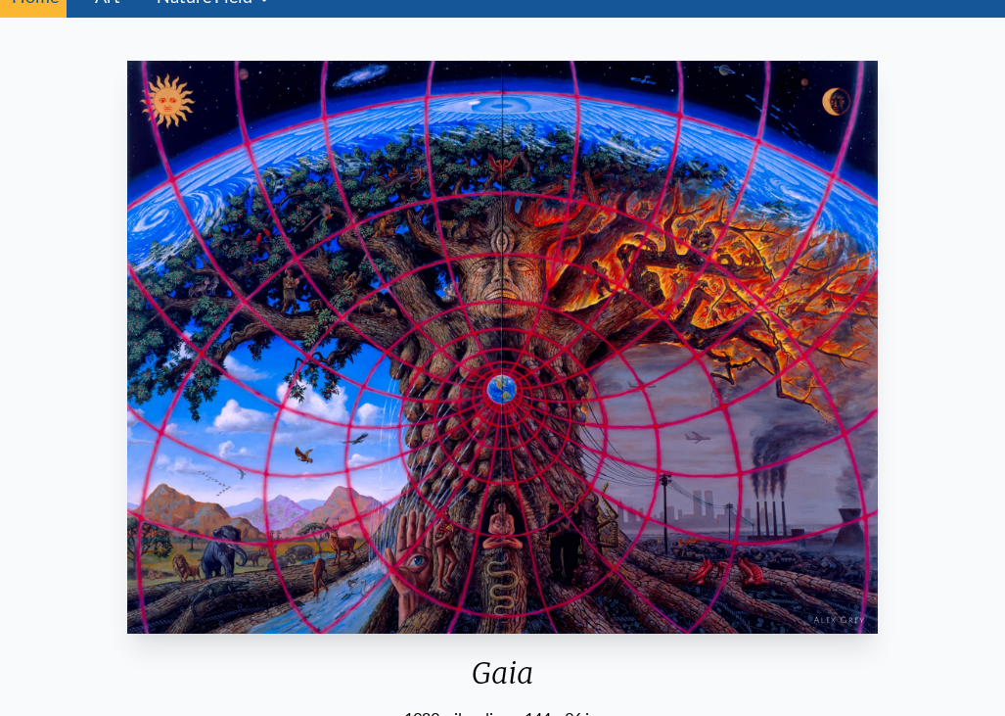
scroll to position [87, 0]
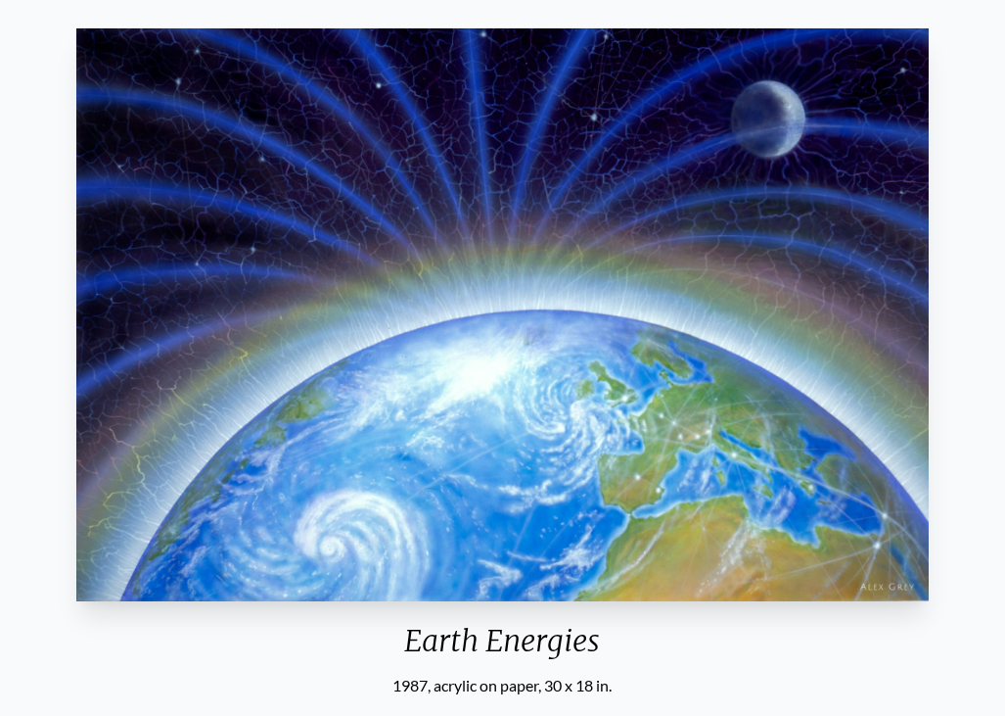
scroll to position [118, 0]
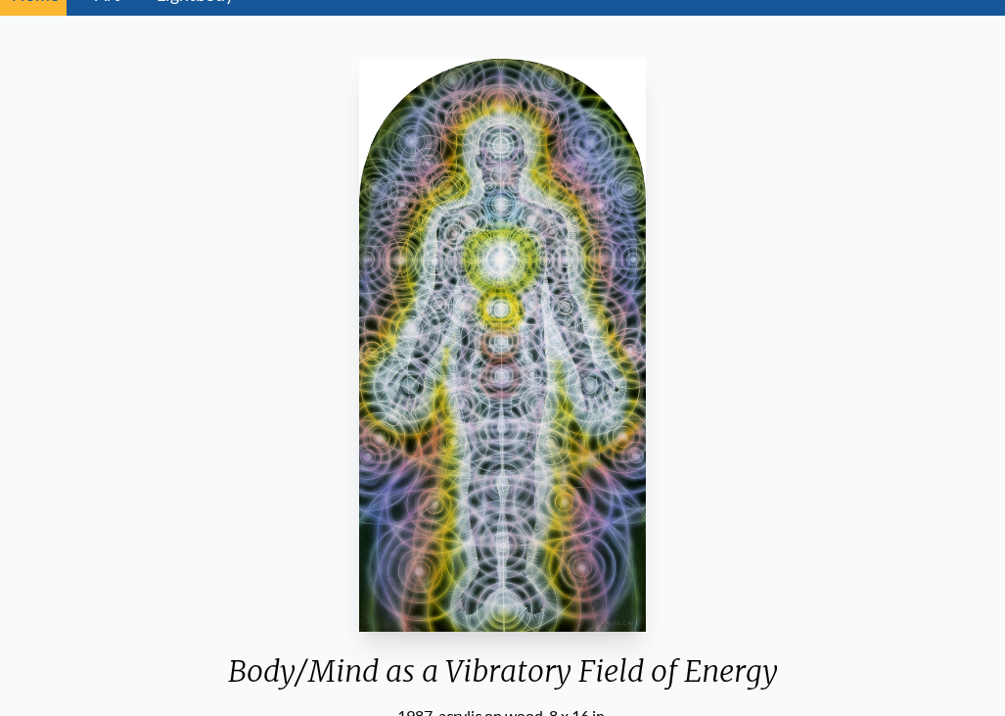
scroll to position [110, 0]
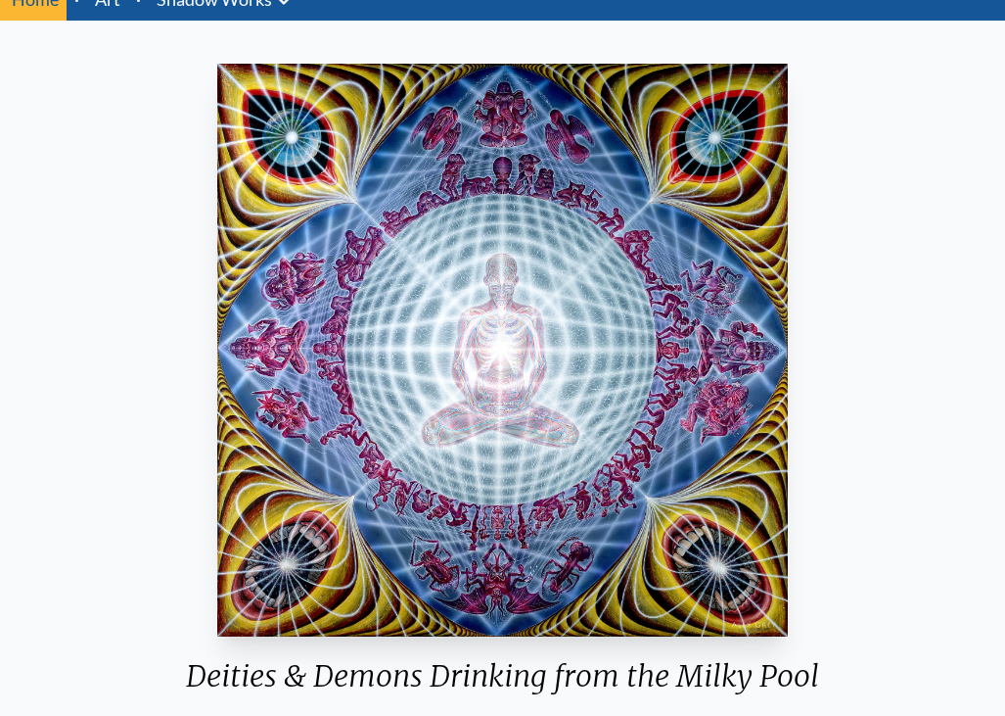
scroll to position [86, 0]
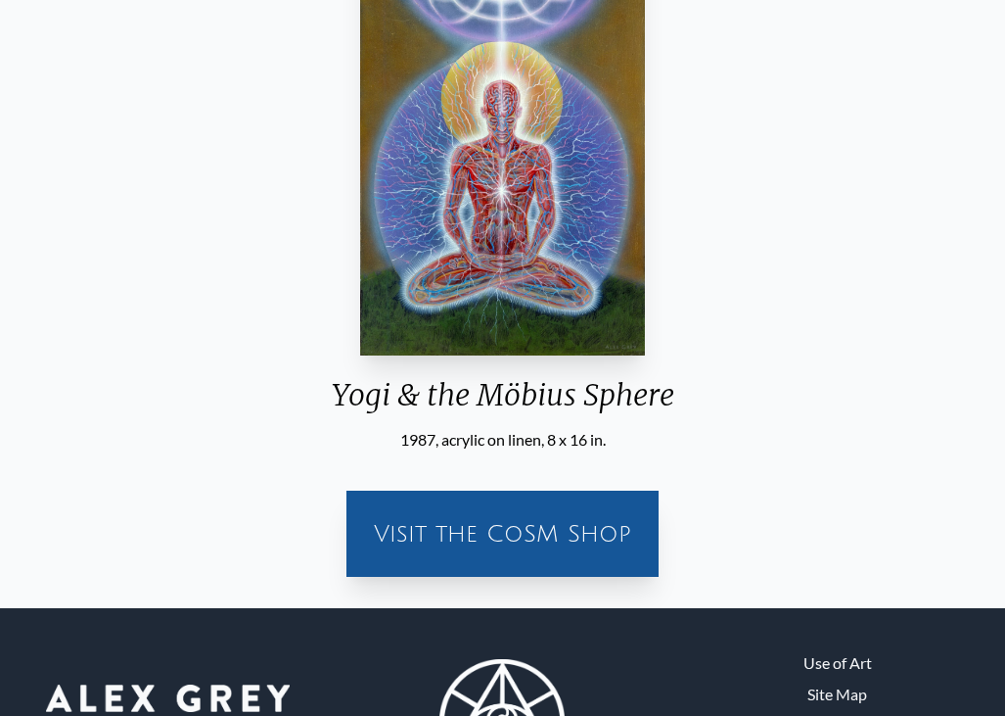
scroll to position [112, 0]
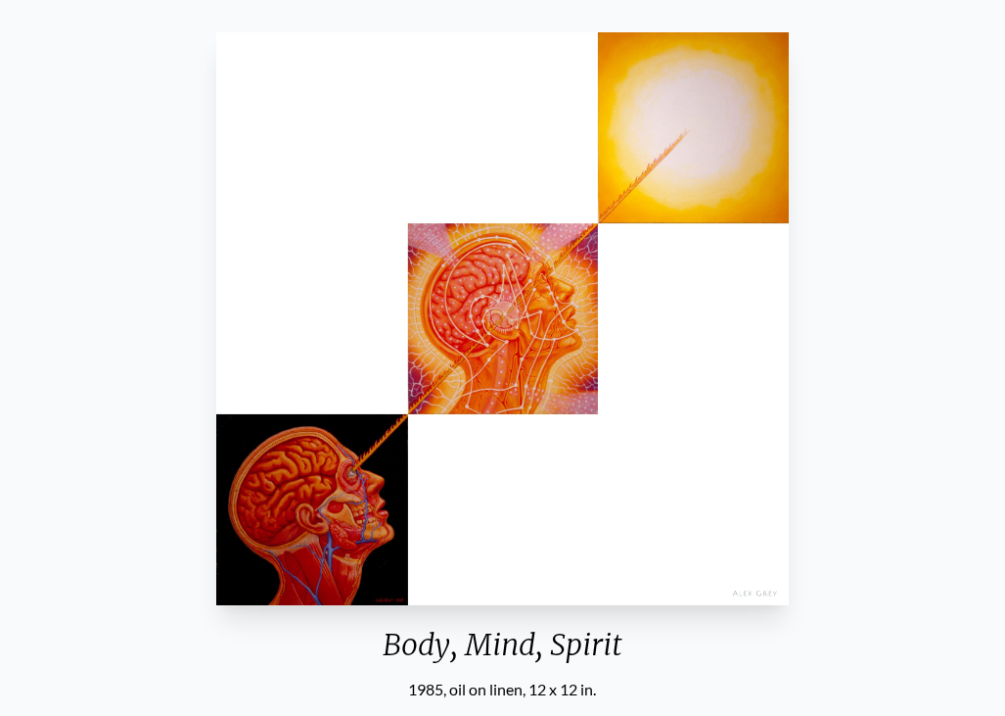
scroll to position [120, 0]
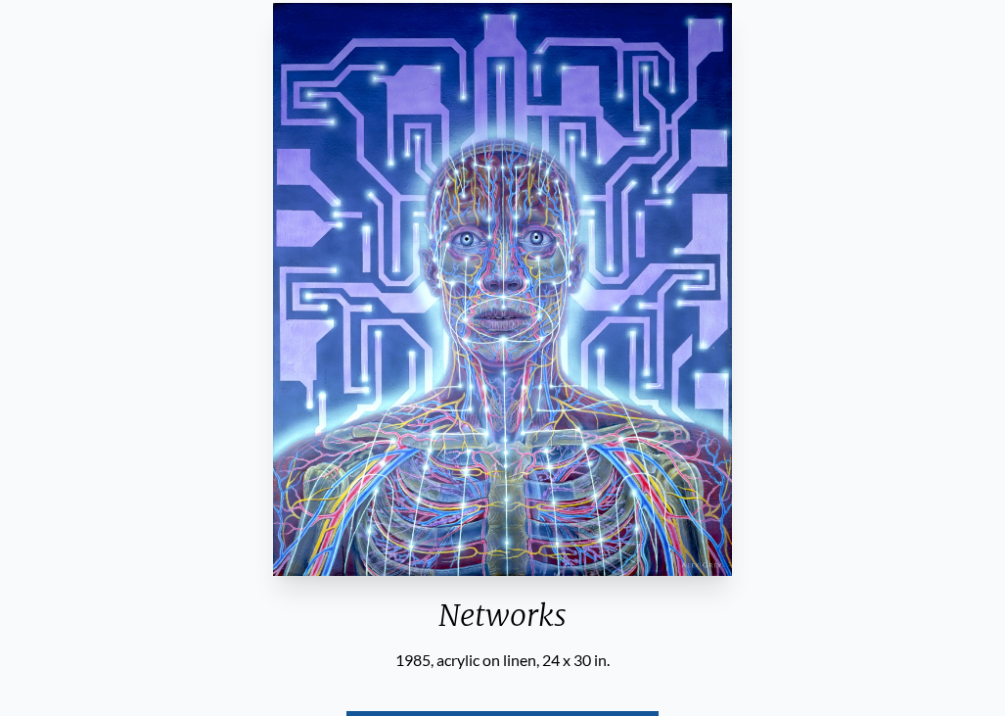
scroll to position [103, 0]
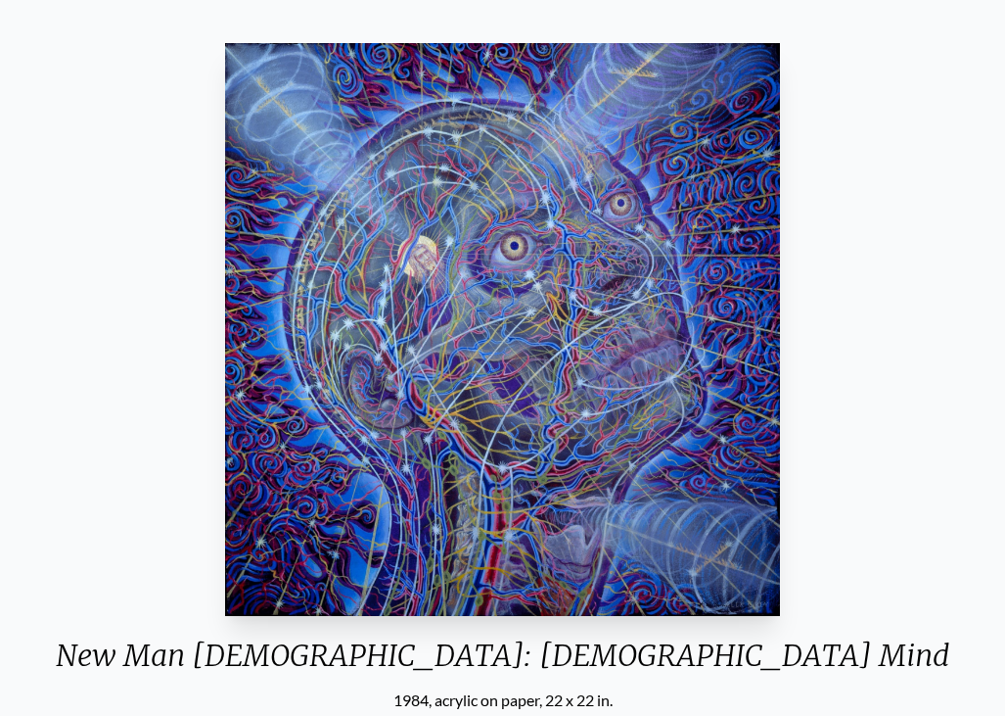
scroll to position [107, 0]
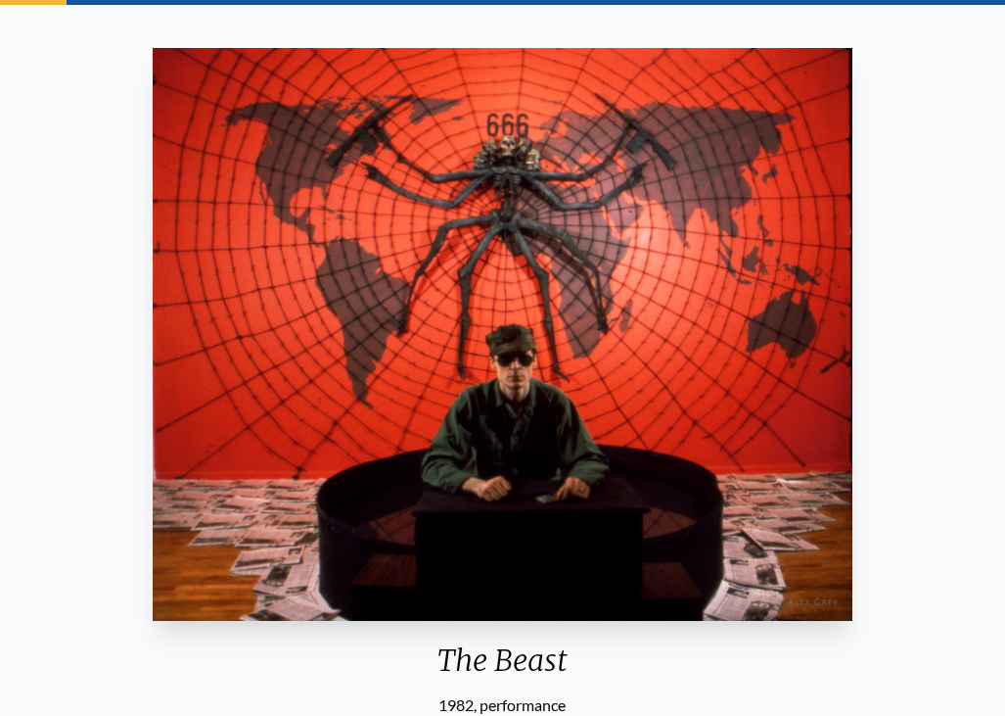
scroll to position [130, 0]
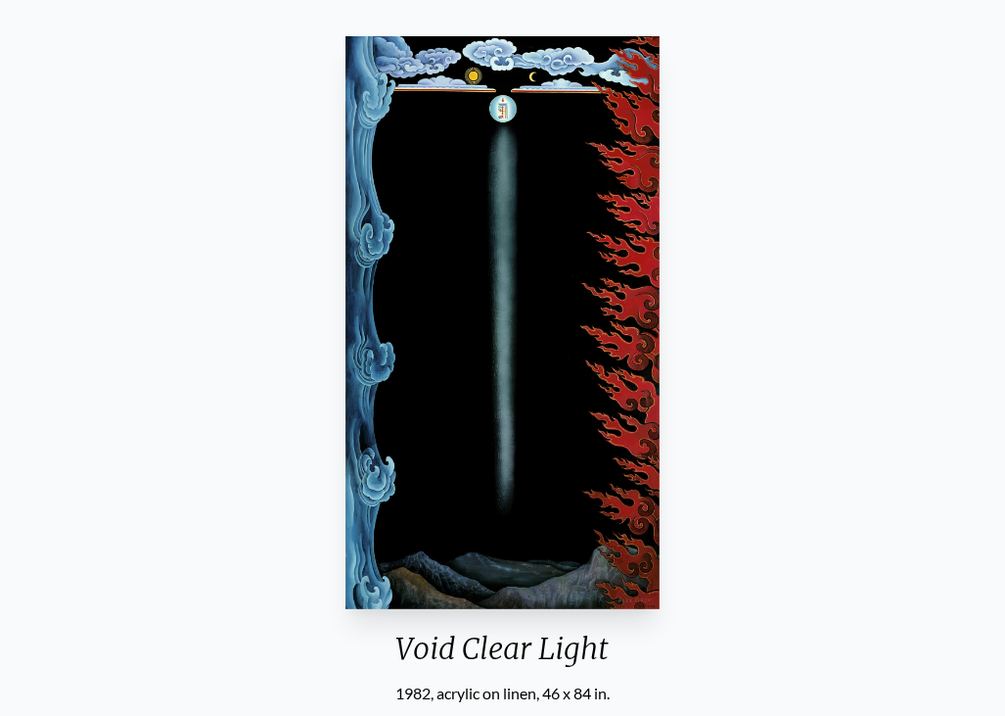
scroll to position [118, 0]
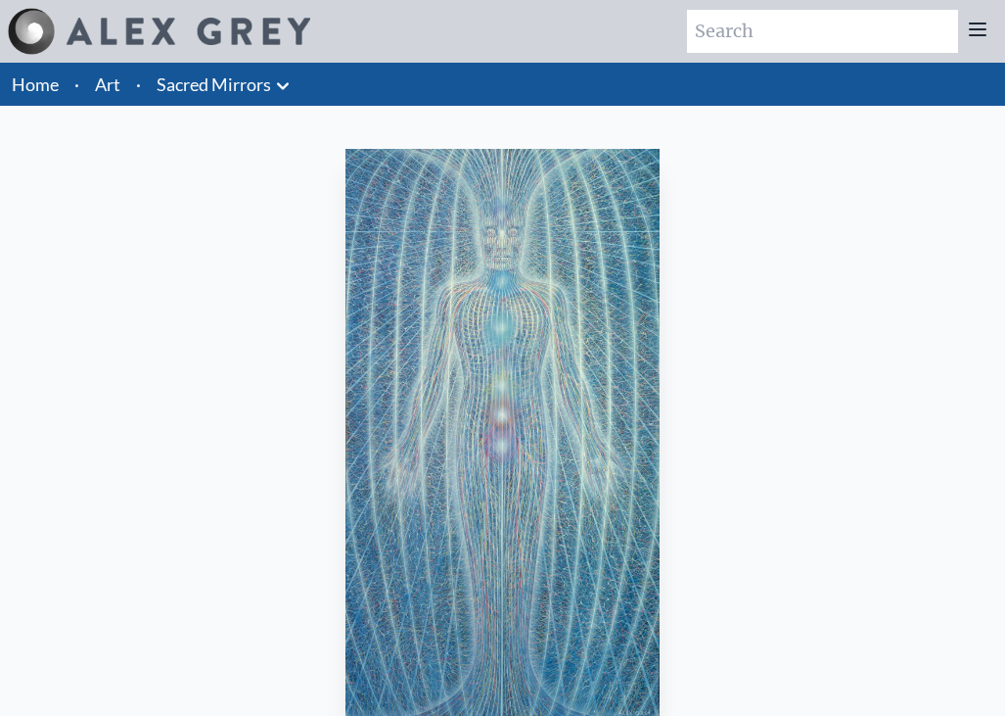
scroll to position [180, 0]
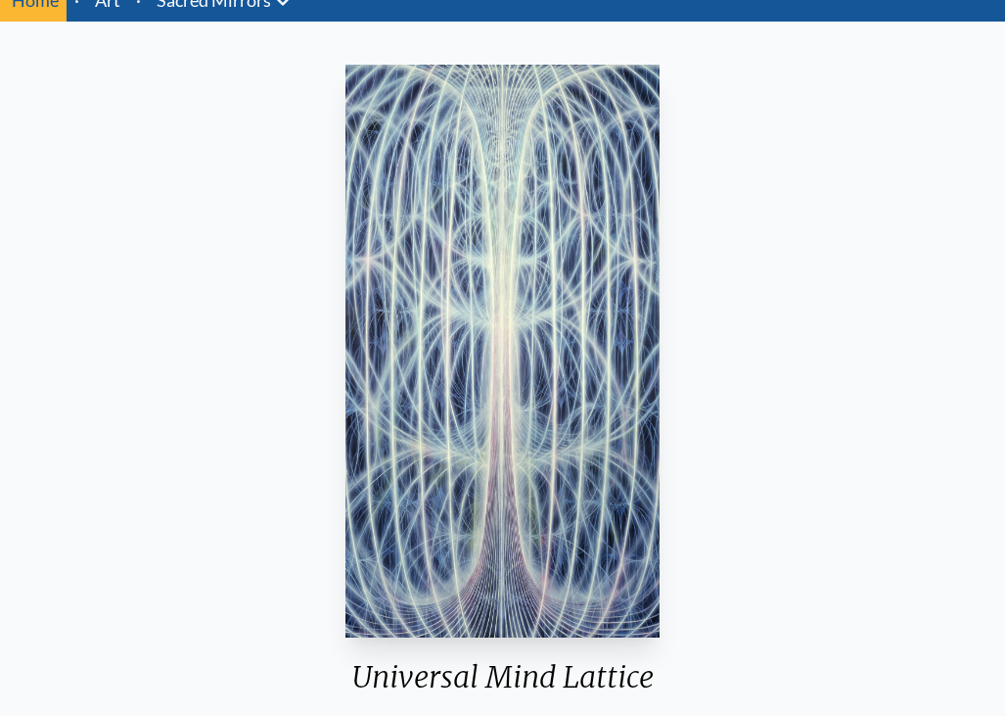
scroll to position [219, 0]
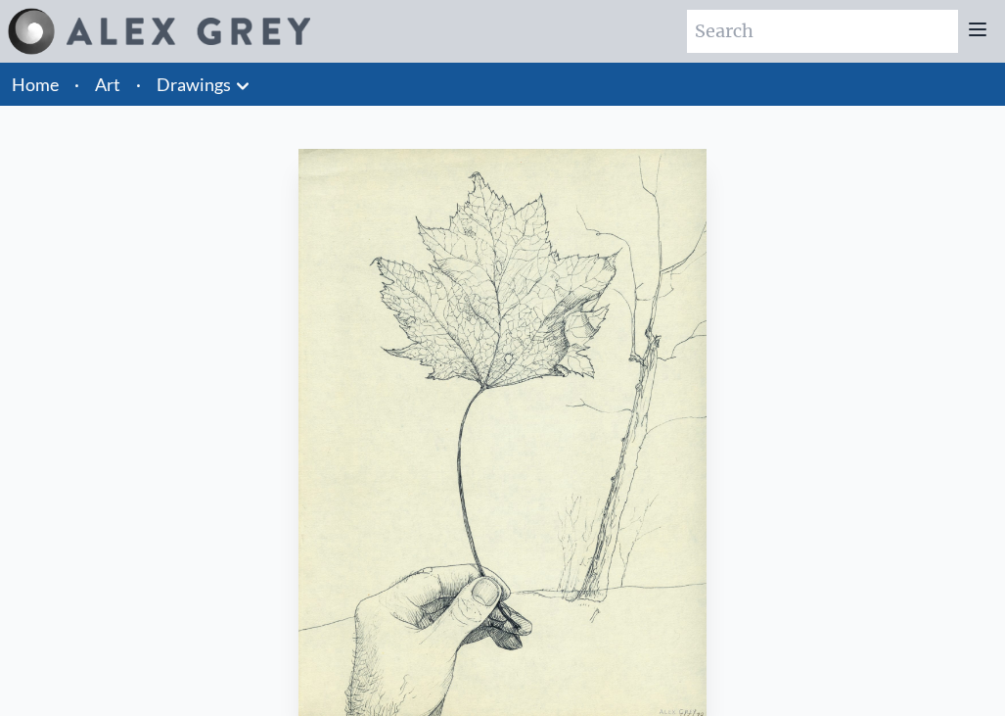
scroll to position [282, 0]
